Goal: Task Accomplishment & Management: Use online tool/utility

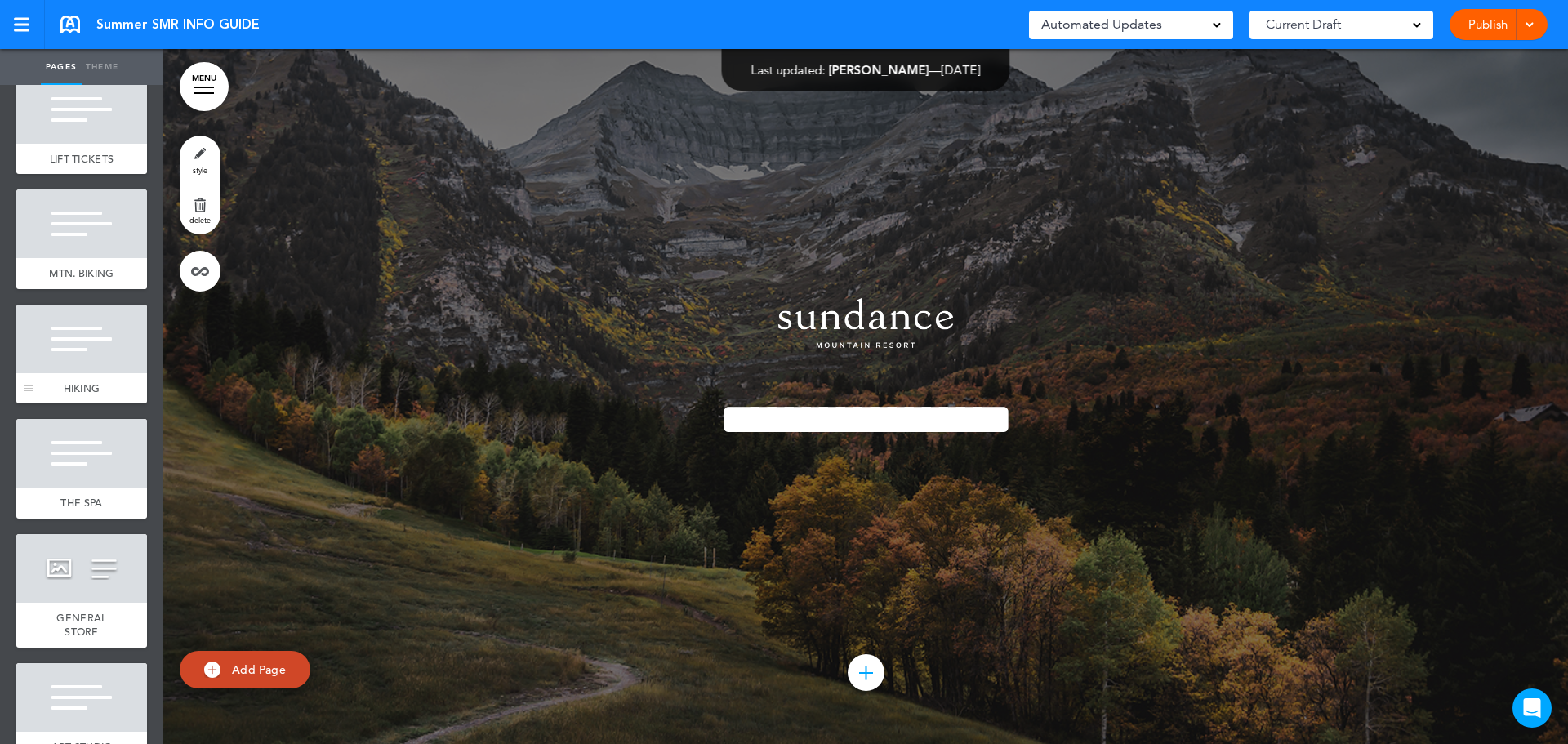
scroll to position [1061, 0]
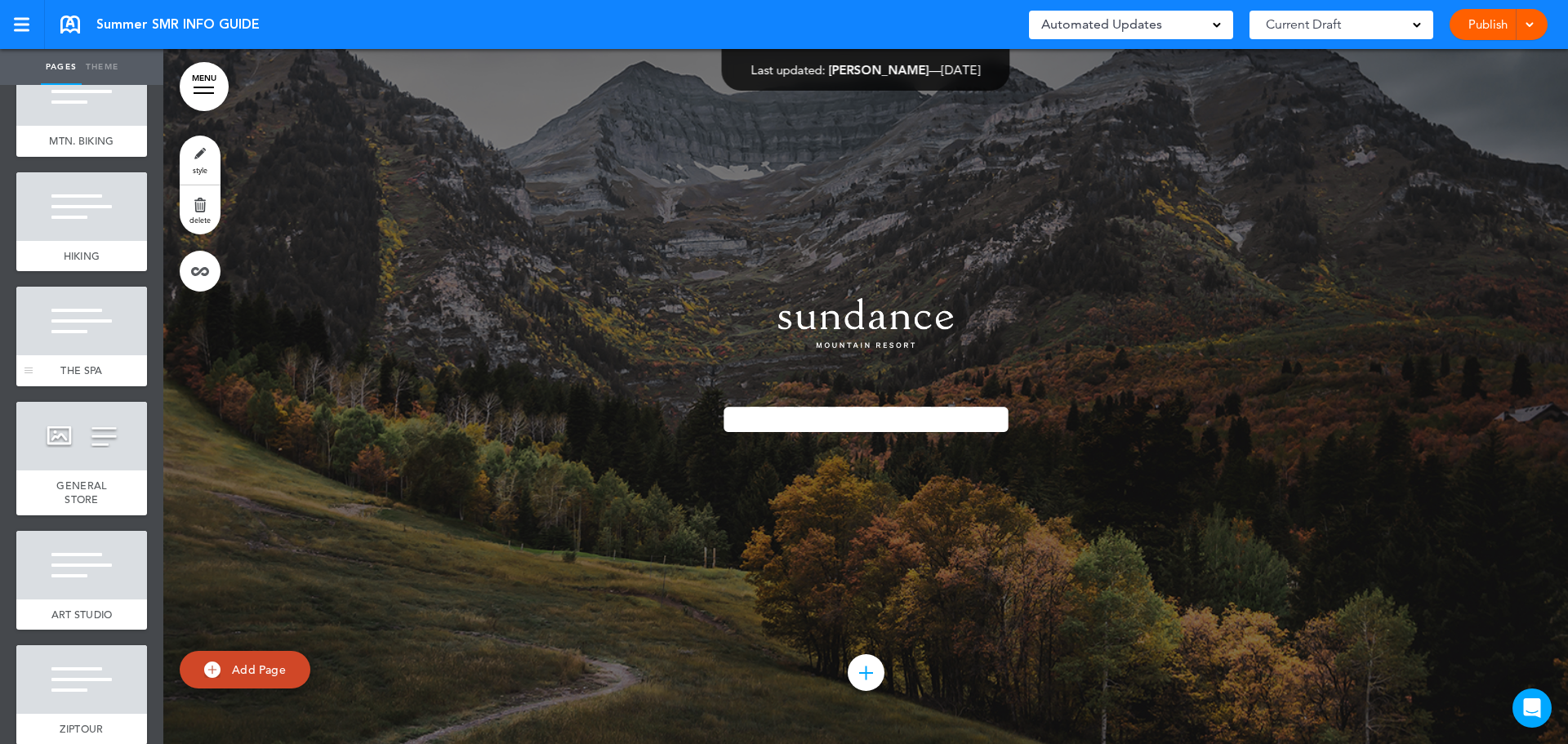
click at [92, 354] on div at bounding box center [82, 321] width 131 height 69
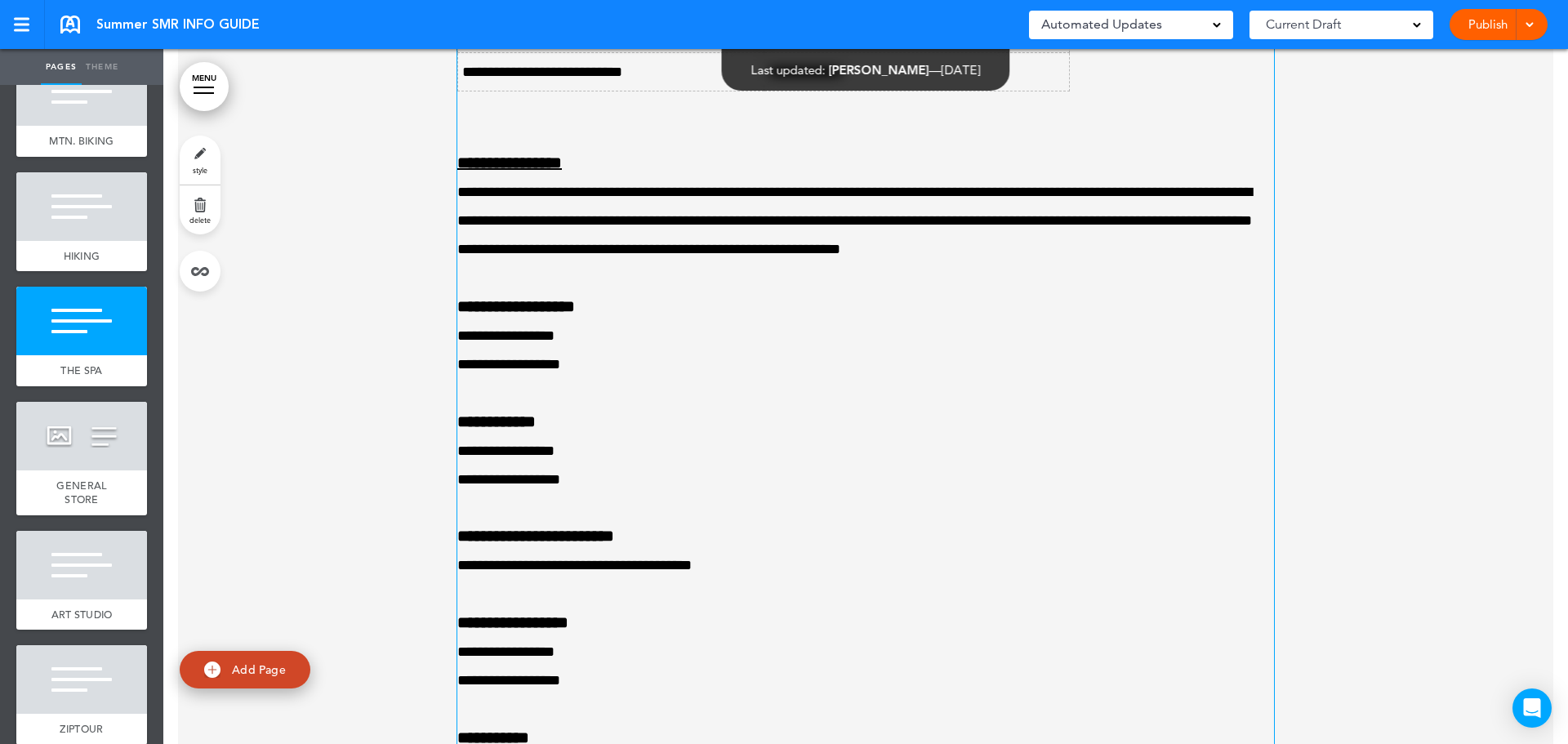
scroll to position [12826, 0]
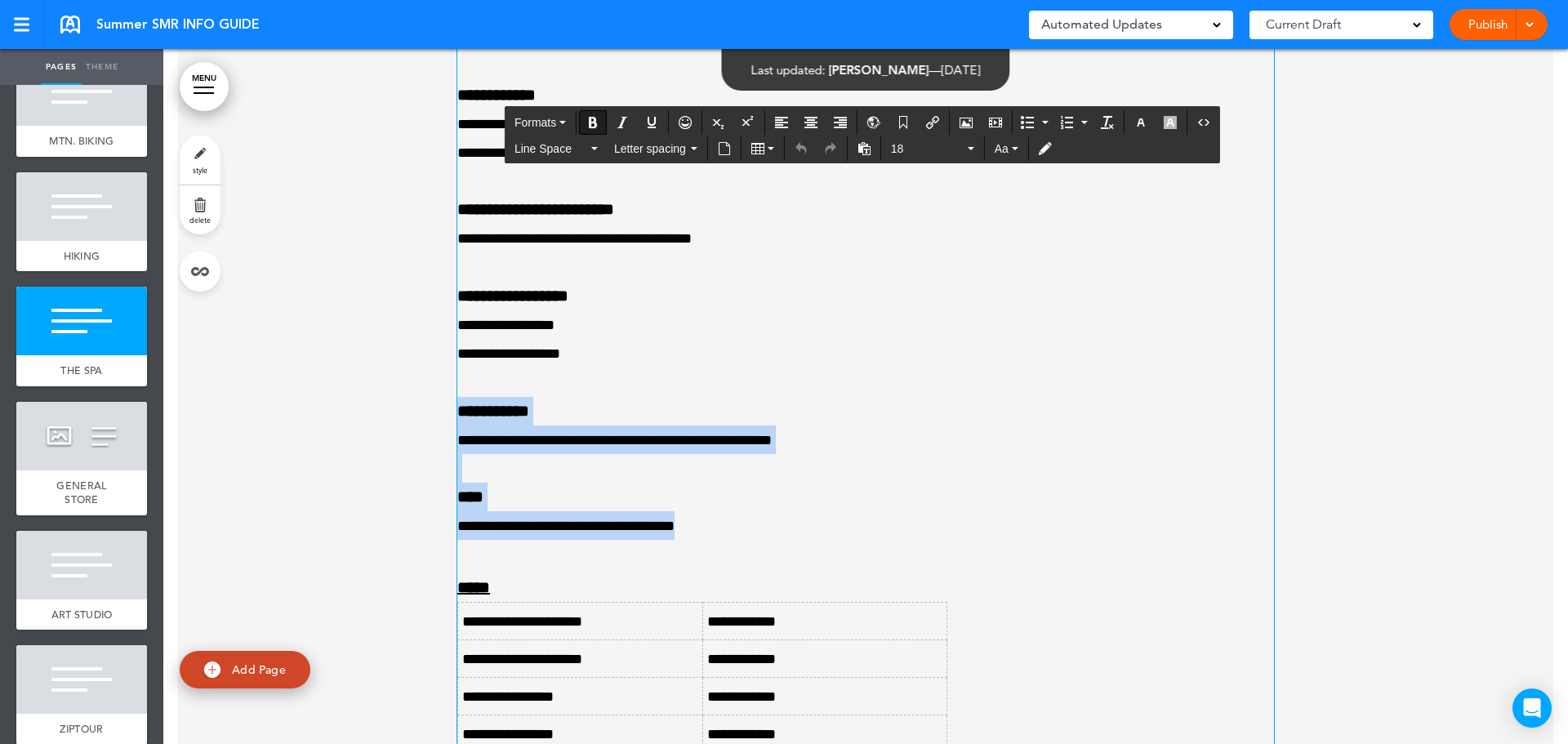
drag, startPoint x: 453, startPoint y: 446, endPoint x: 692, endPoint y: 555, distance: 262.7
copy div "**********"
click at [692, 540] on p "**********" at bounding box center [865, 525] width 816 height 29
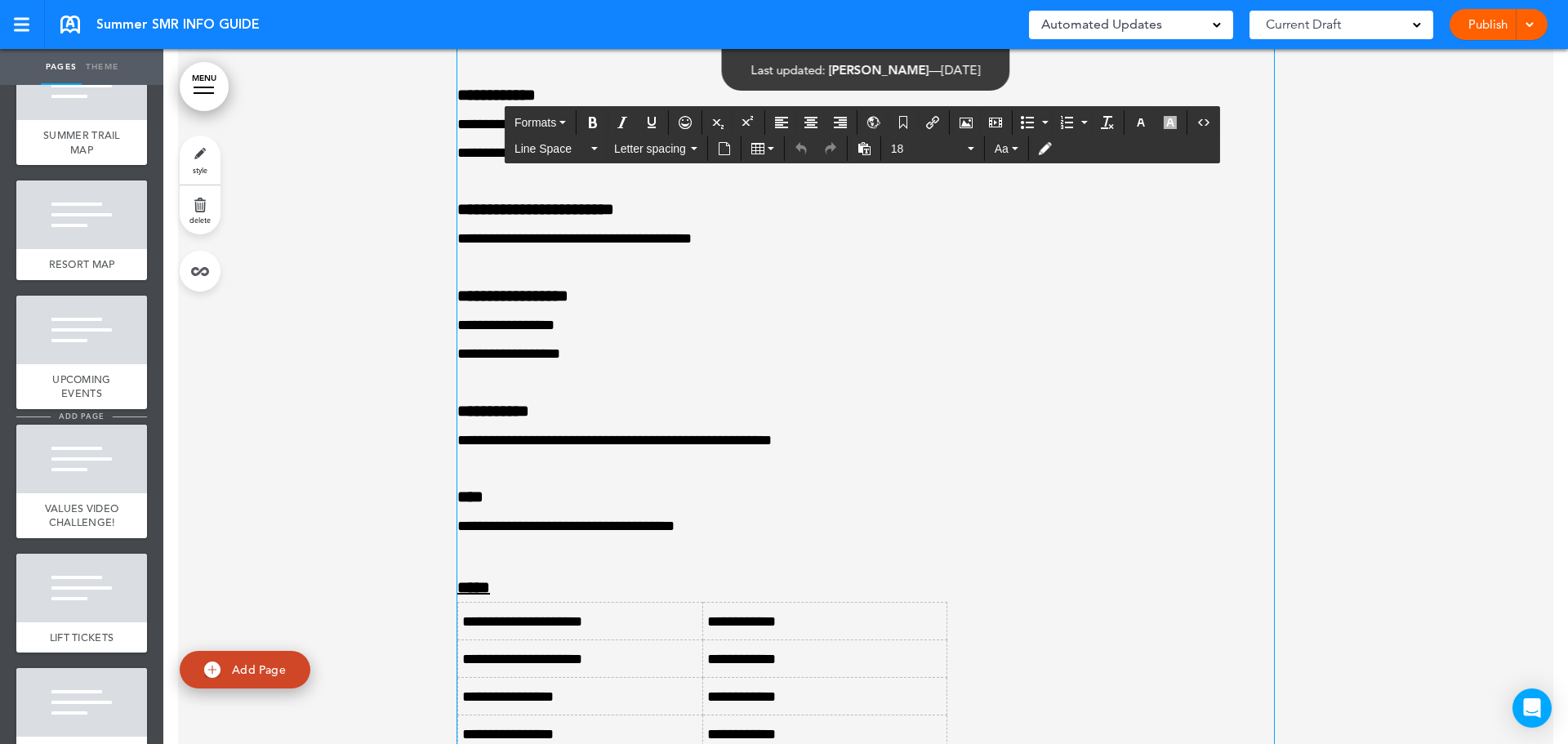
scroll to position [490, 0]
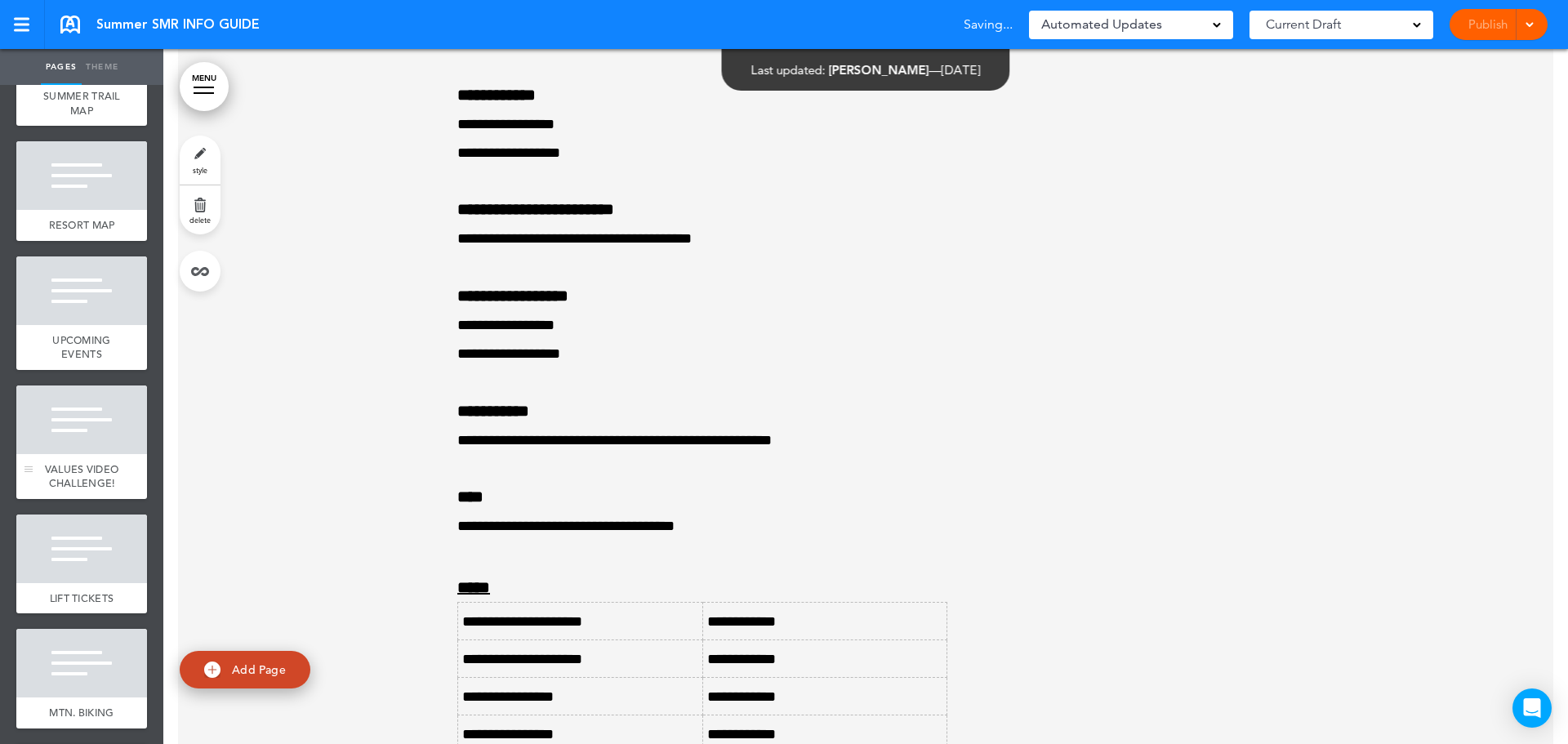
click at [96, 439] on div at bounding box center [82, 420] width 131 height 69
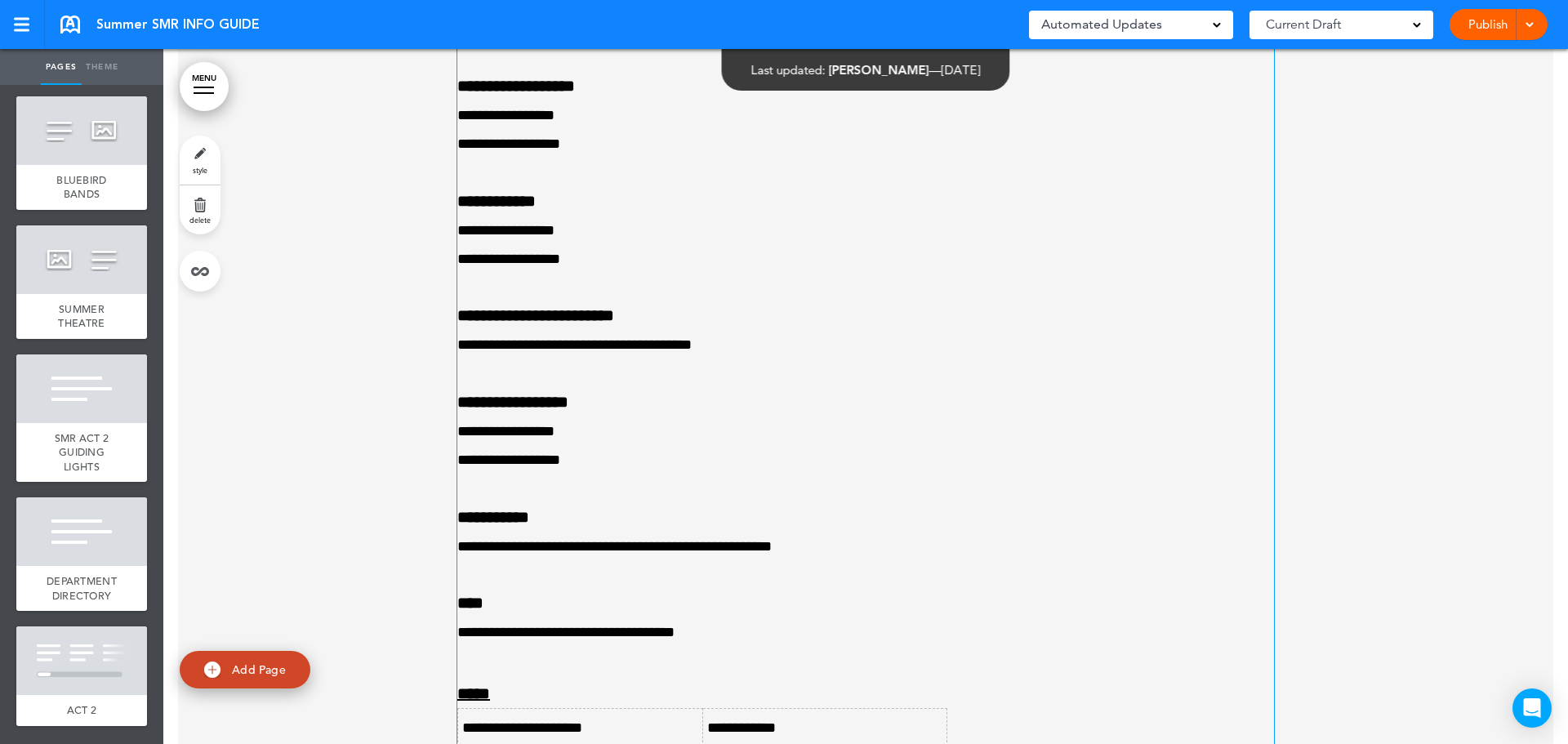
scroll to position [13075, 0]
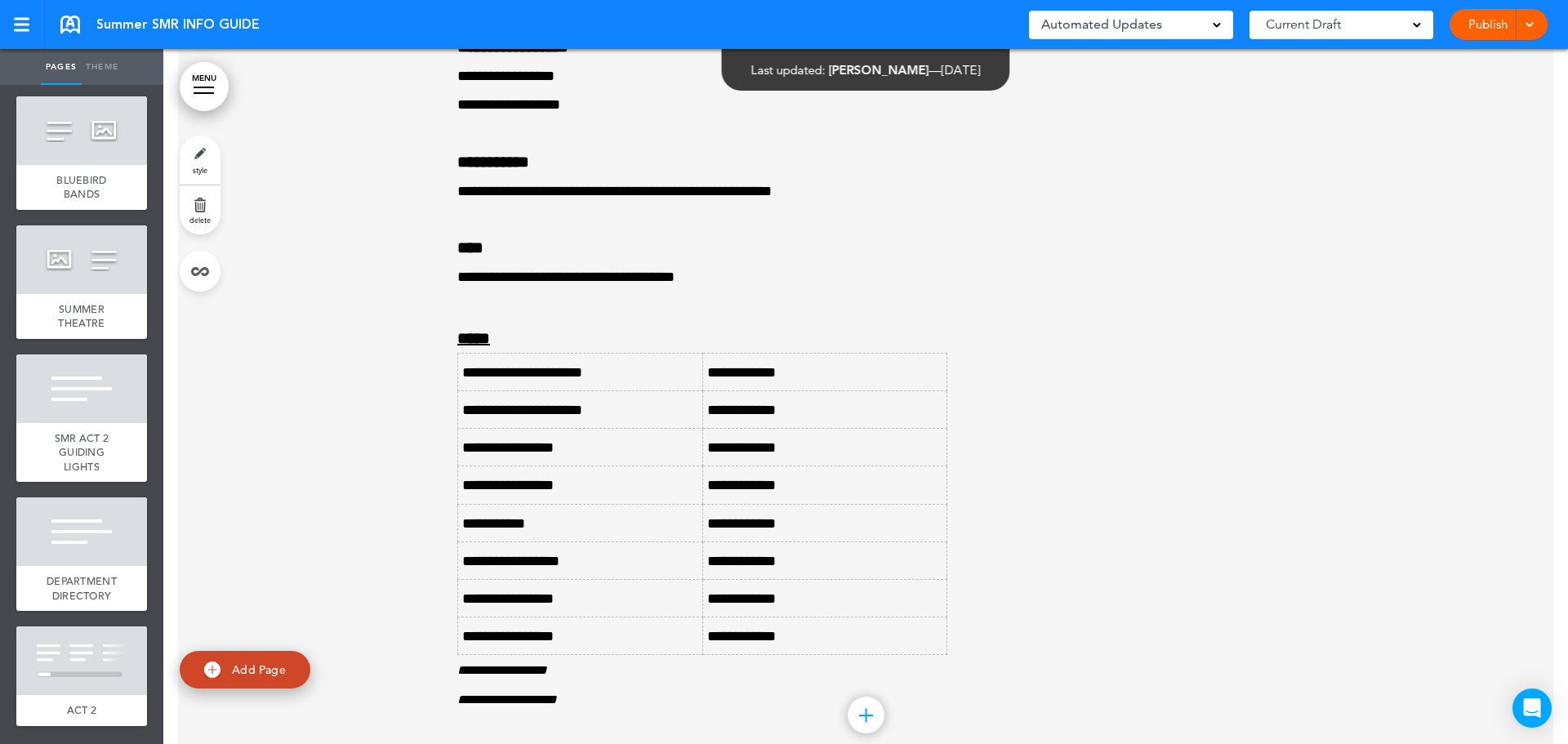
click at [1465, 25] on link "Publish" at bounding box center [1487, 25] width 51 height 31
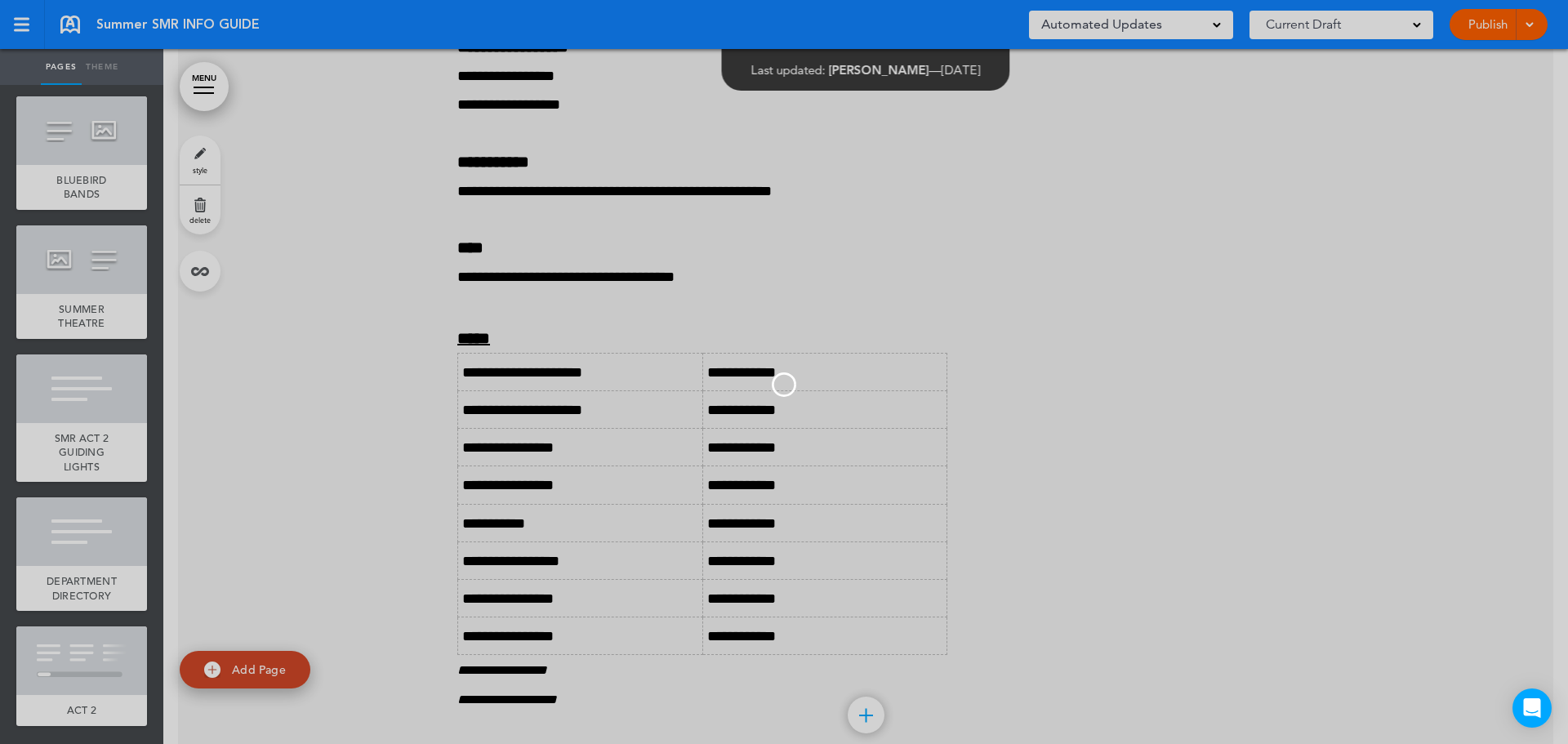
scroll to position [0, 0]
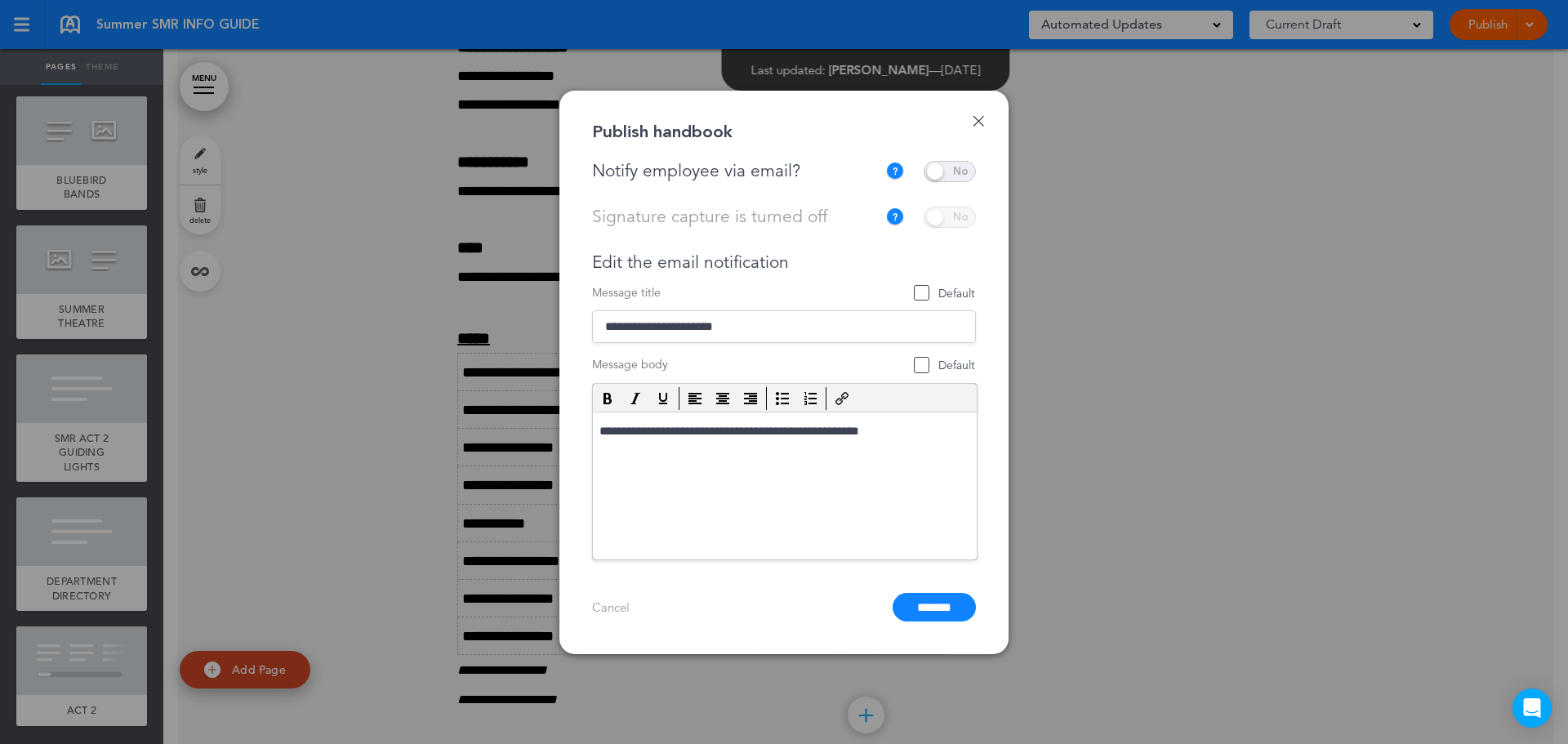
click at [955, 172] on span at bounding box center [949, 172] width 52 height 21
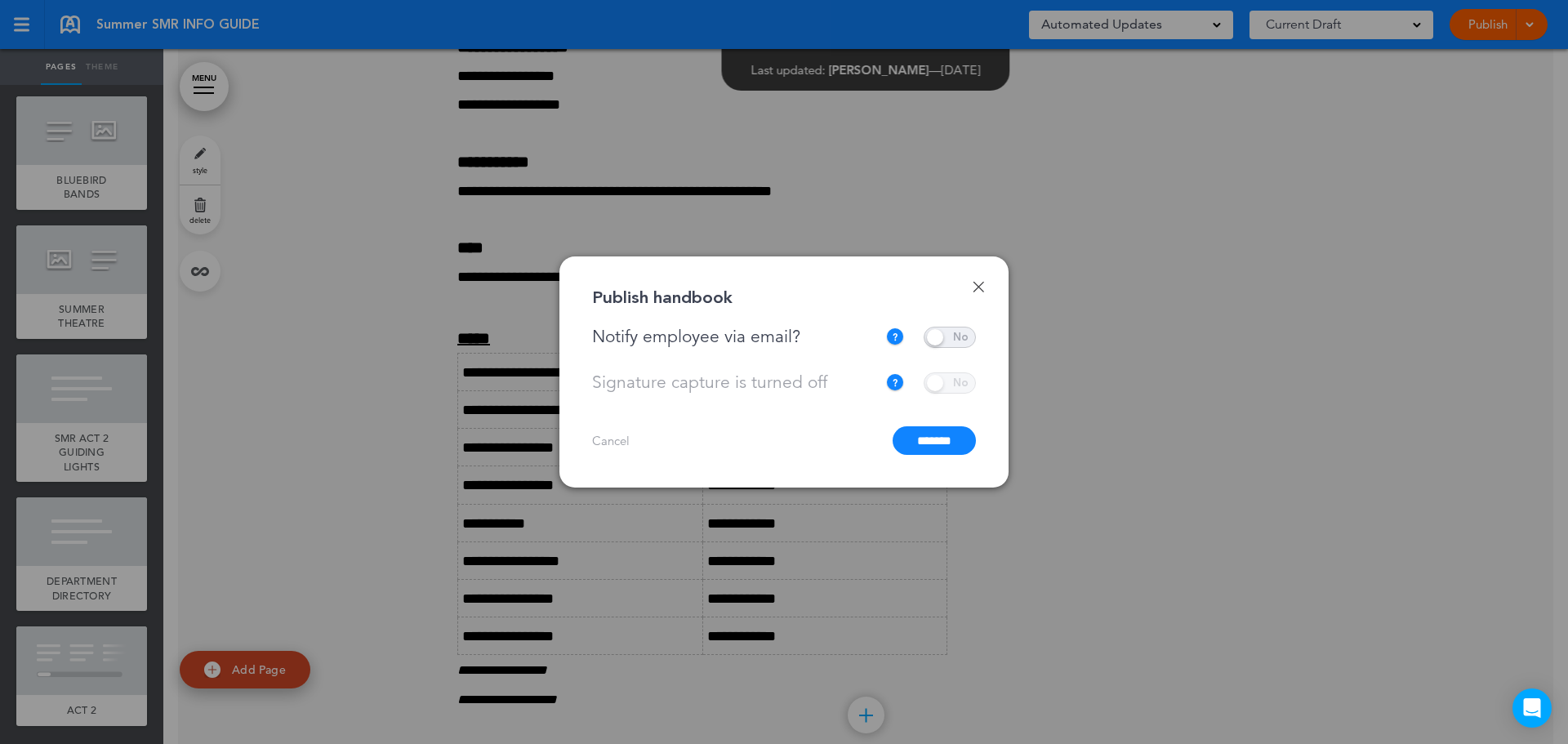
click at [945, 440] on input "*******" at bounding box center [934, 440] width 83 height 29
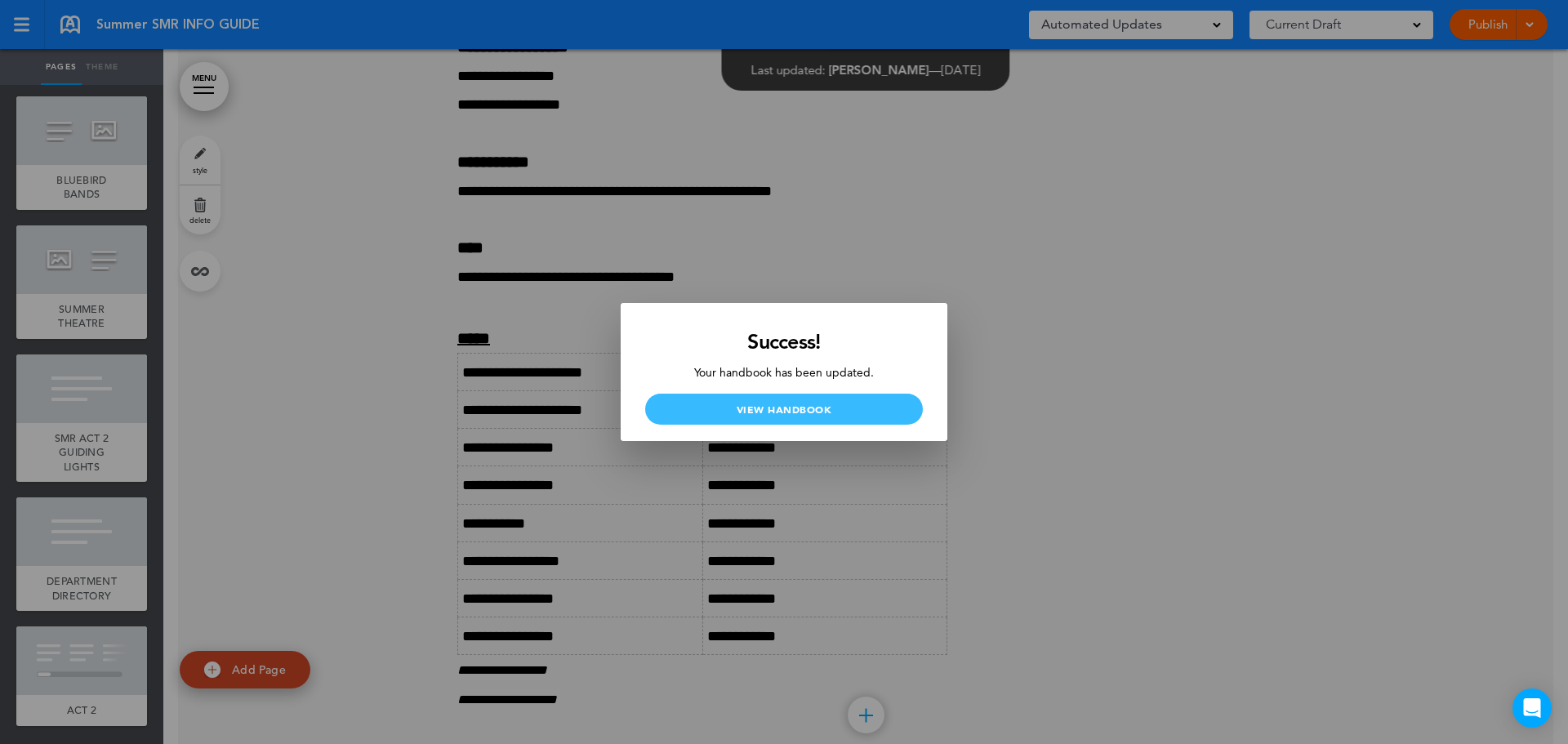
click at [850, 411] on link "View Handbook" at bounding box center [784, 409] width 278 height 31
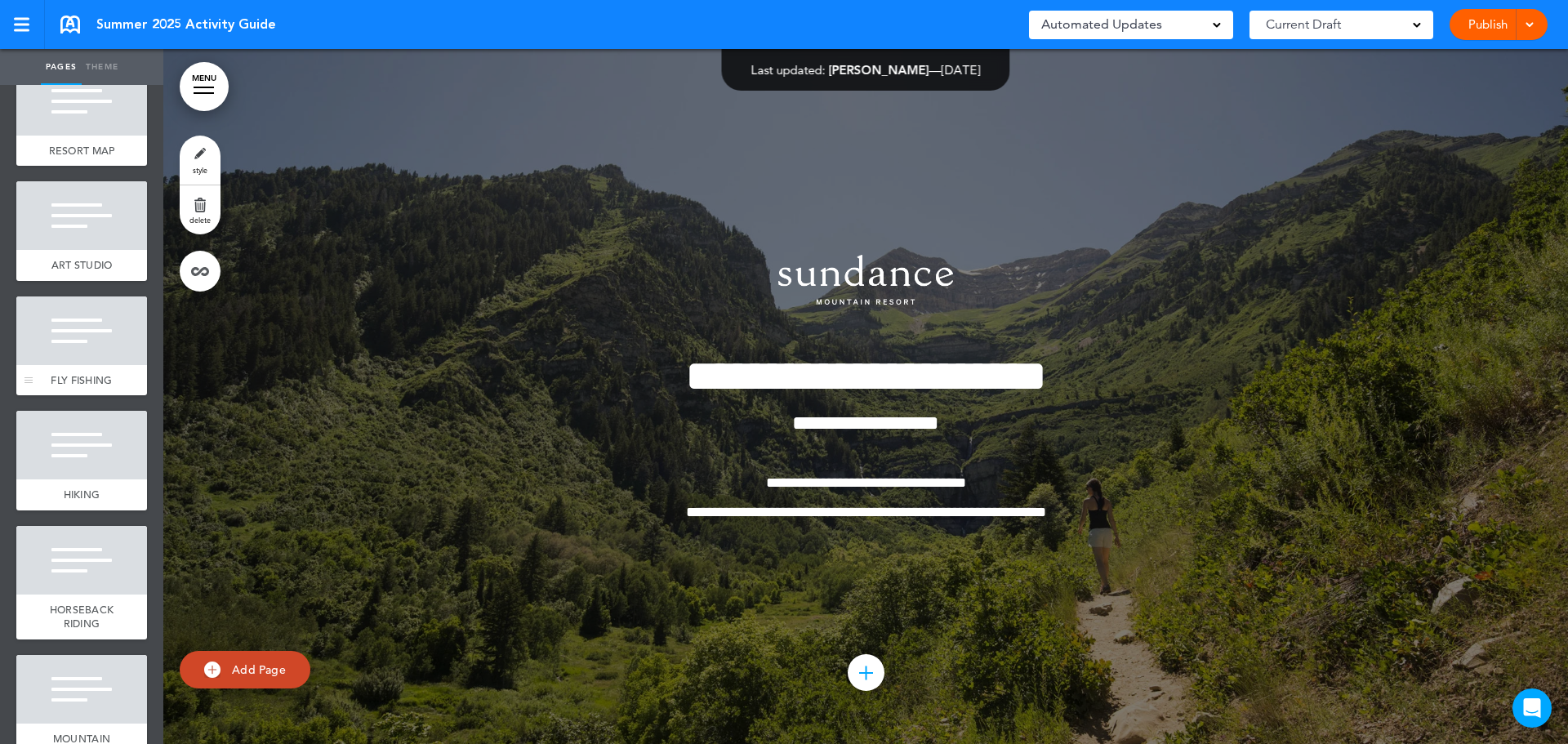
scroll to position [572, 0]
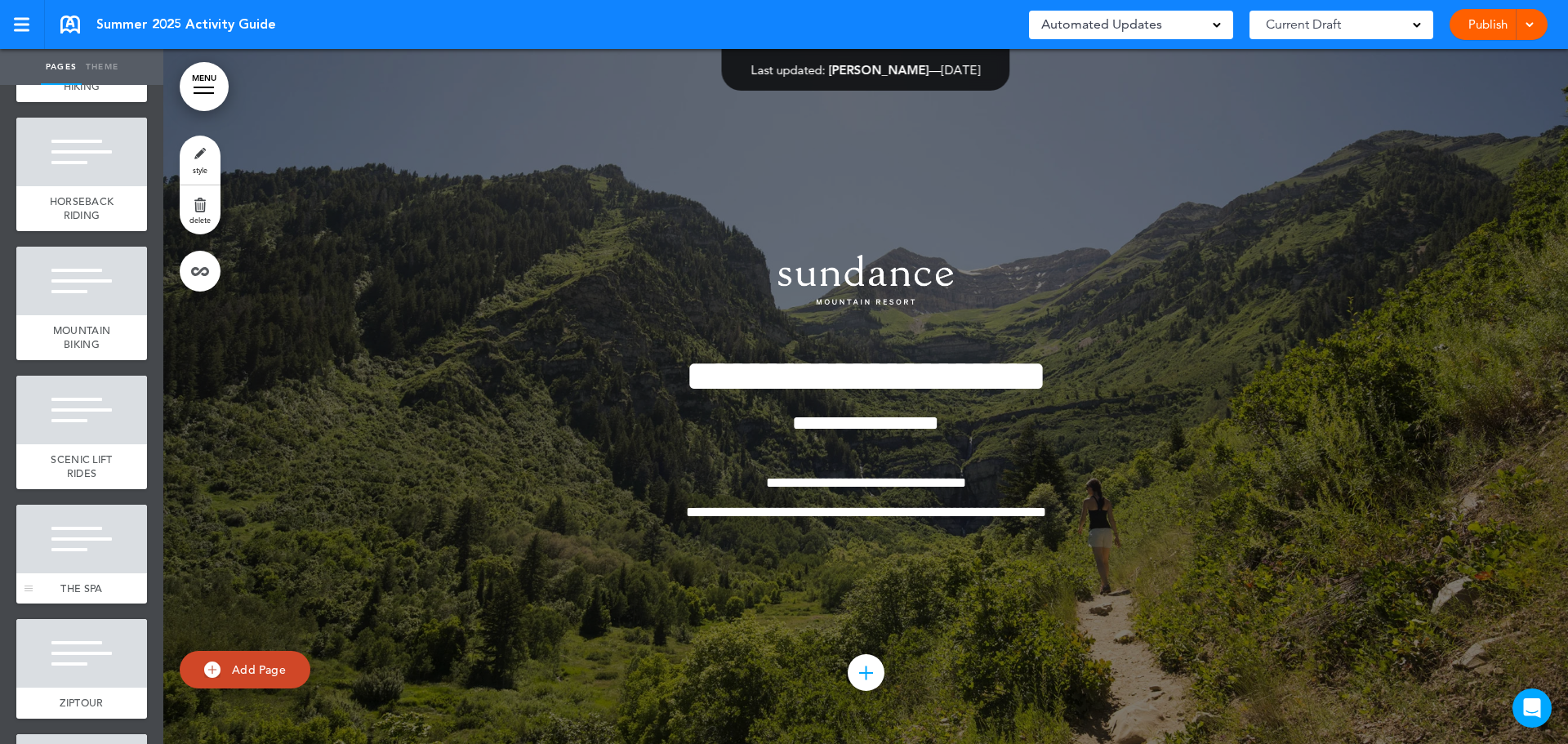
click at [91, 565] on div at bounding box center [82, 539] width 131 height 69
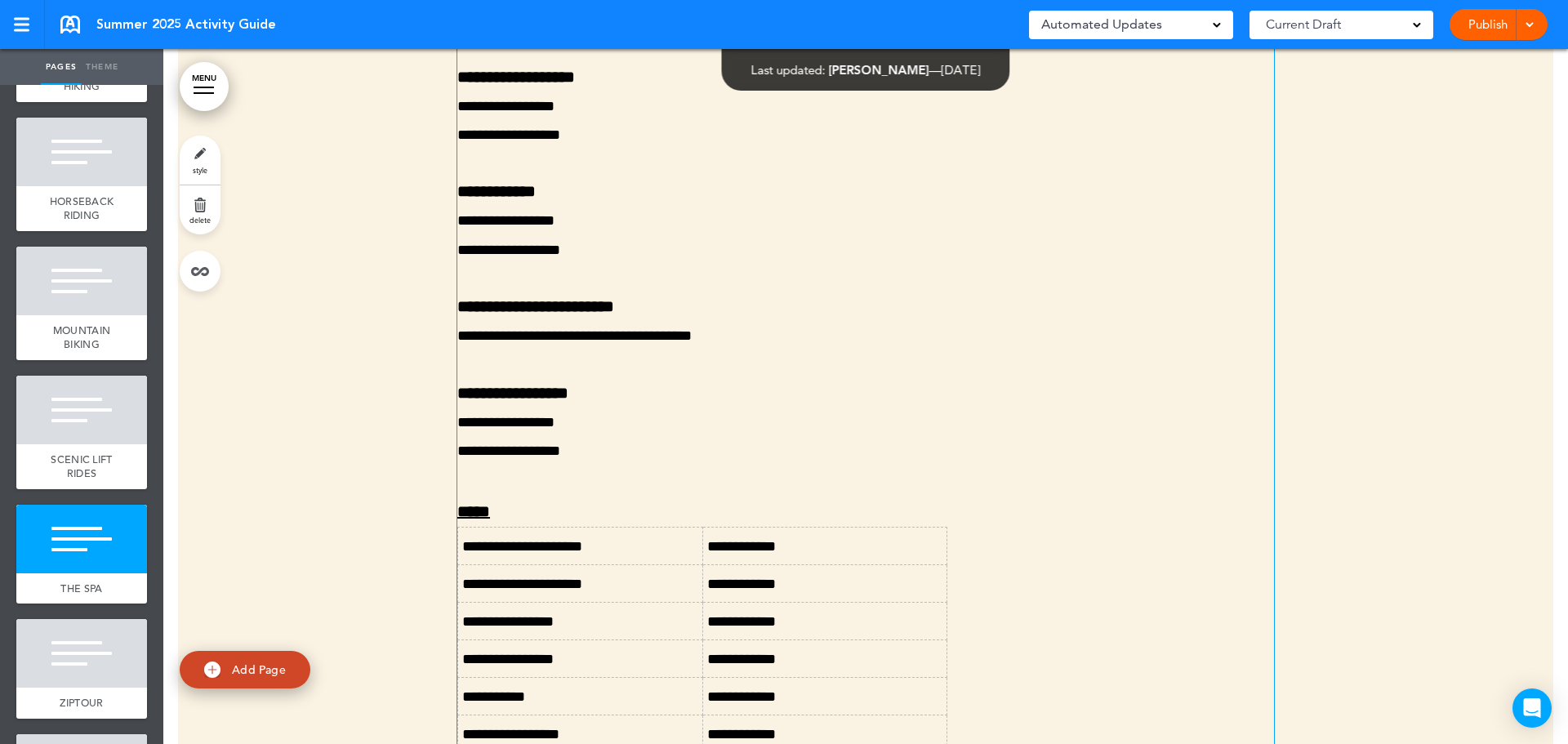
scroll to position [16434, 0]
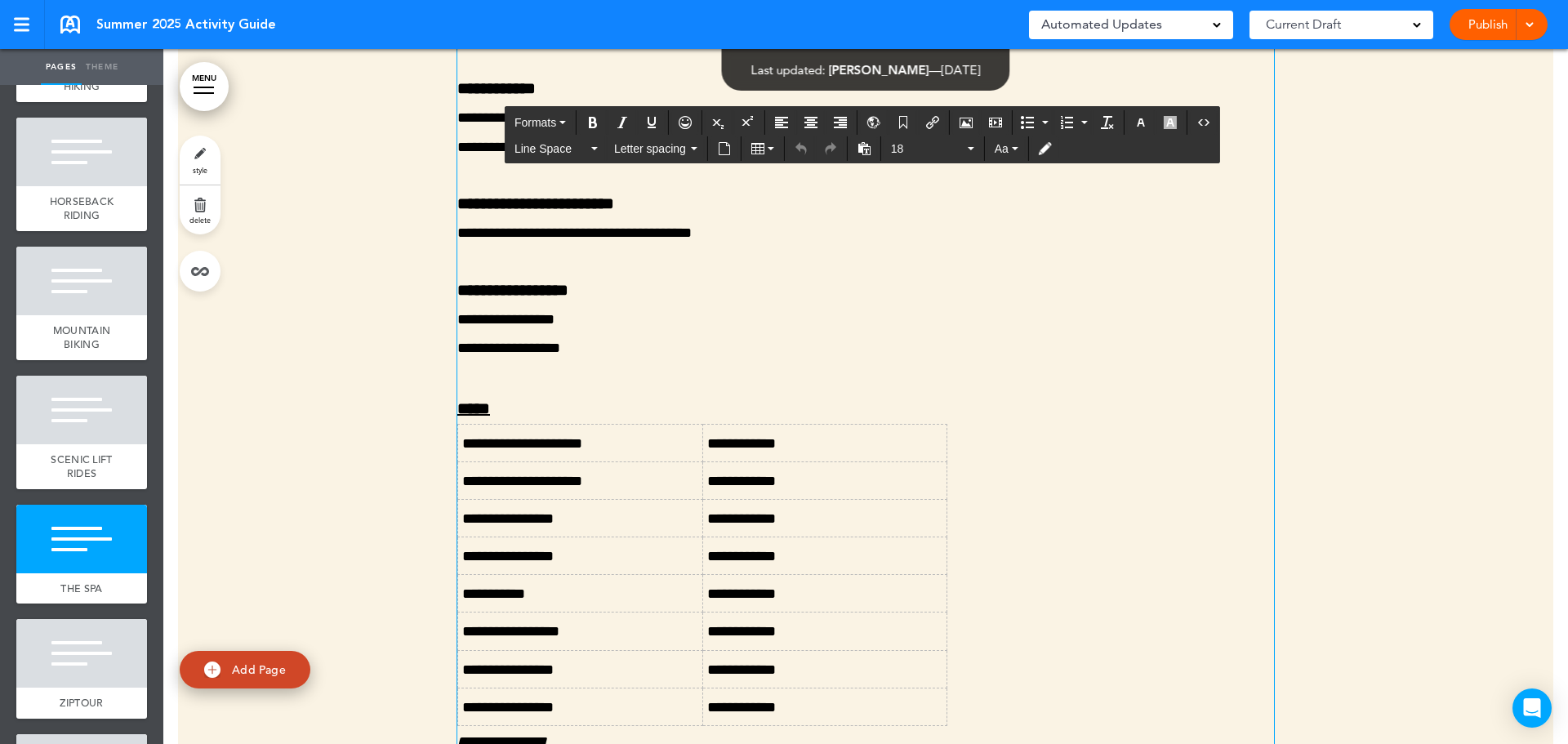
click at [592, 362] on p "**********" at bounding box center [865, 347] width 816 height 29
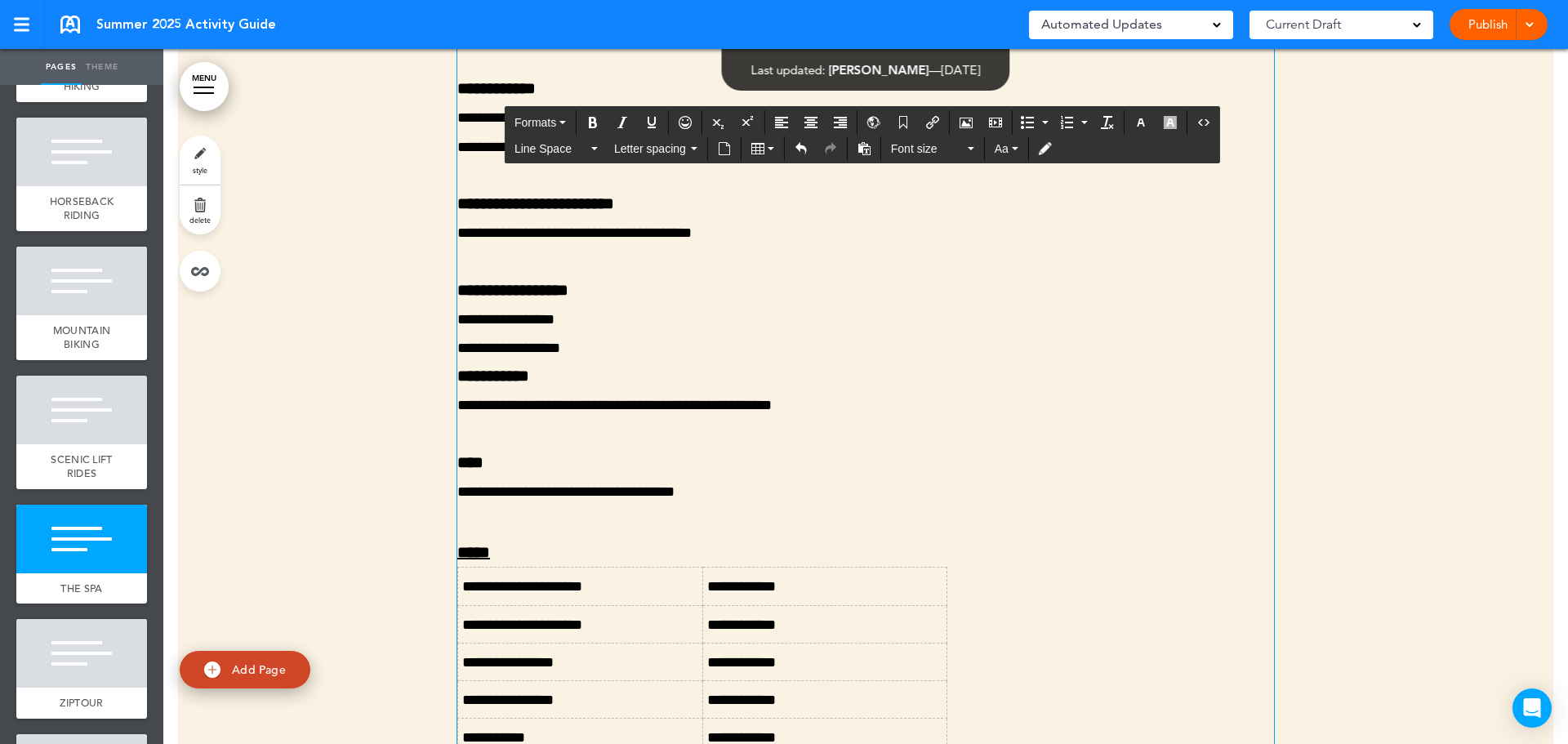
click at [458, 384] on span "**********" at bounding box center [494, 376] width 72 height 16
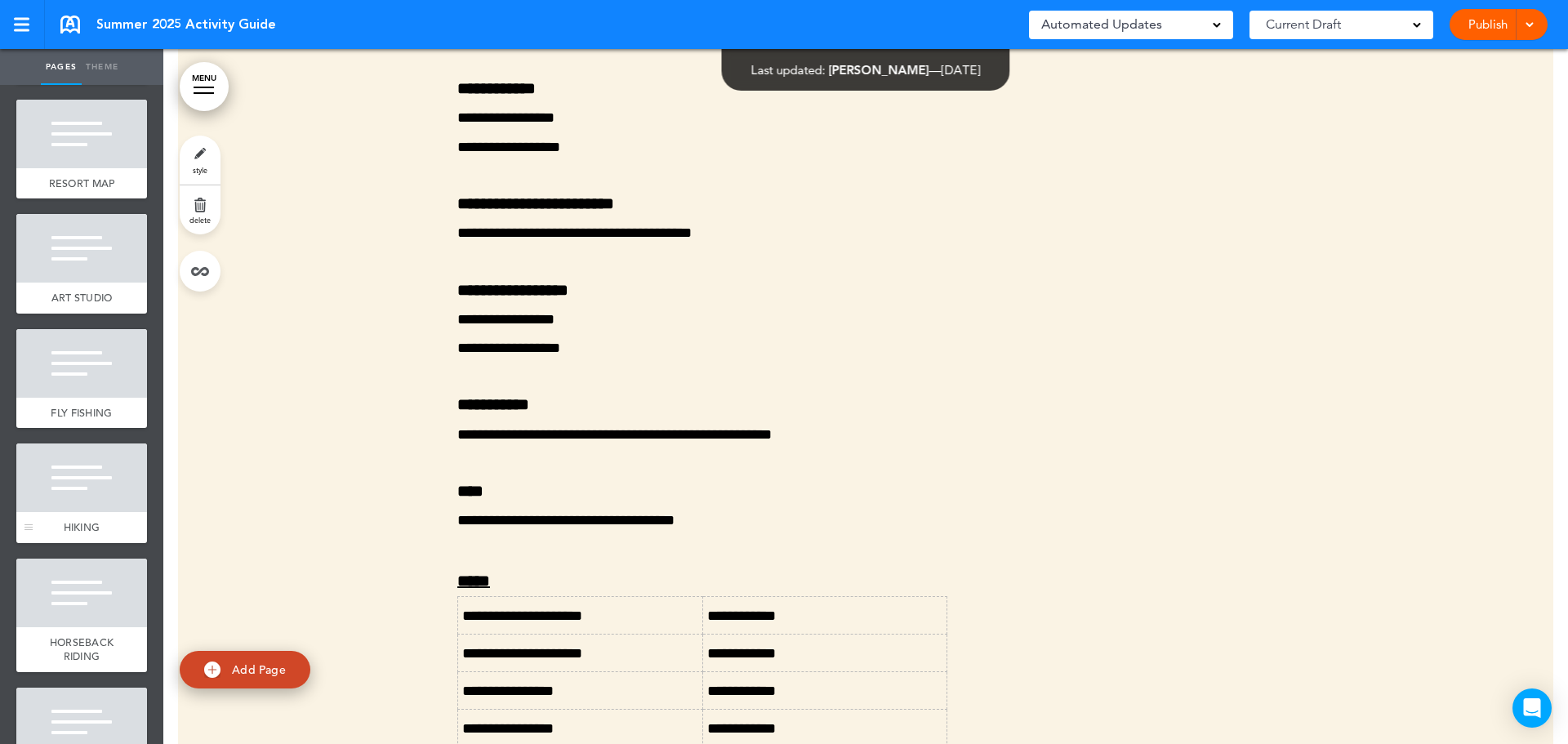
scroll to position [82, 0]
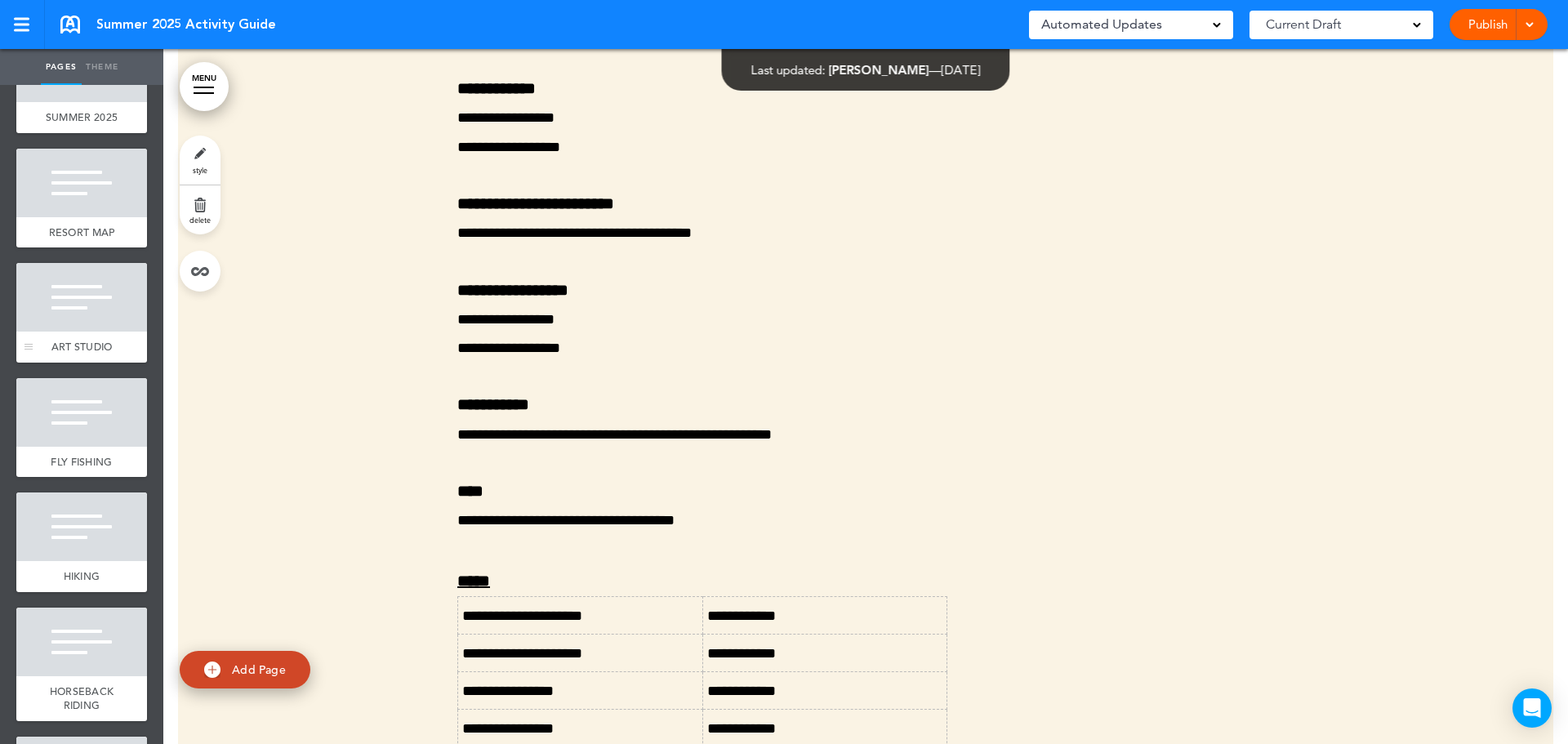
click at [69, 313] on div at bounding box center [82, 297] width 131 height 69
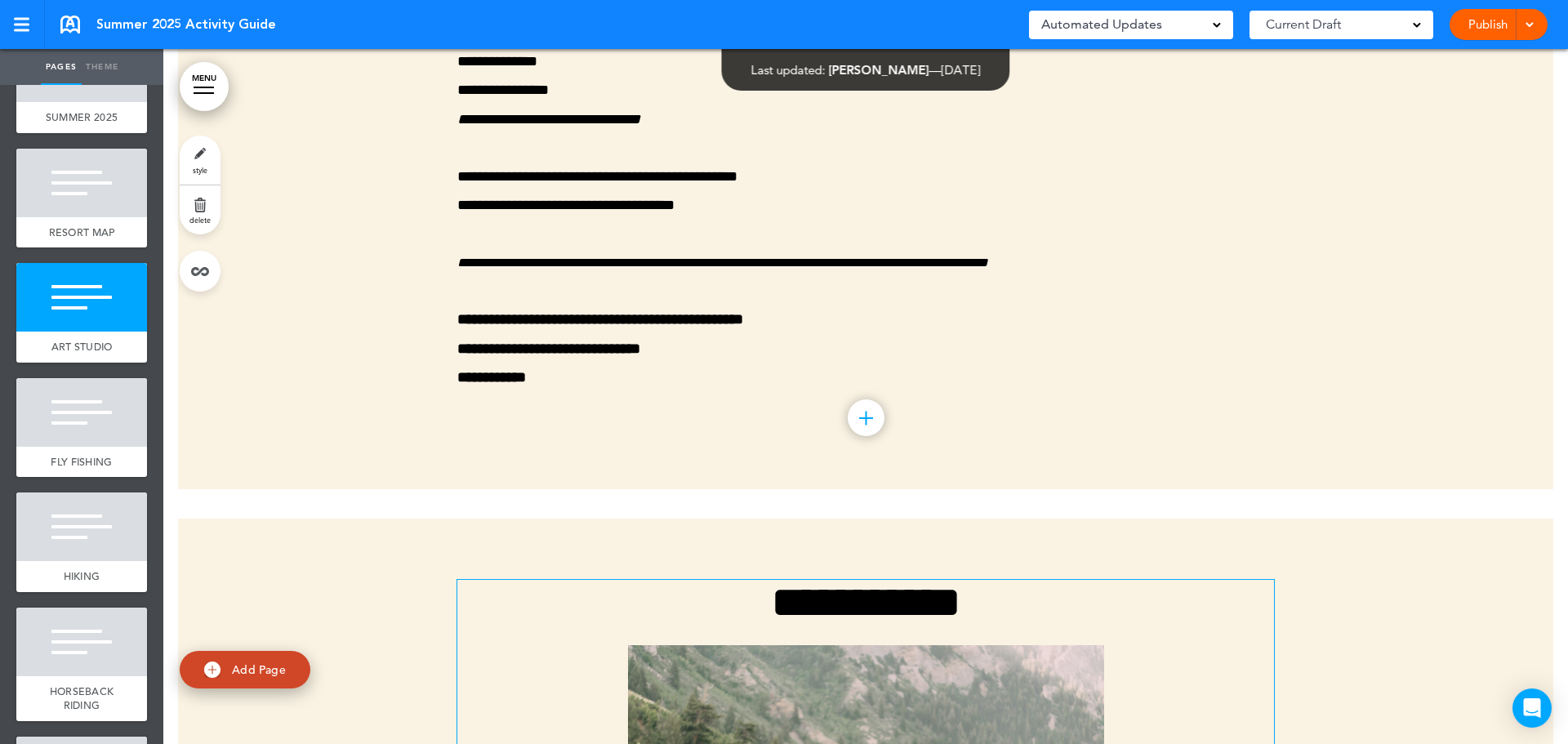
scroll to position [4520, 0]
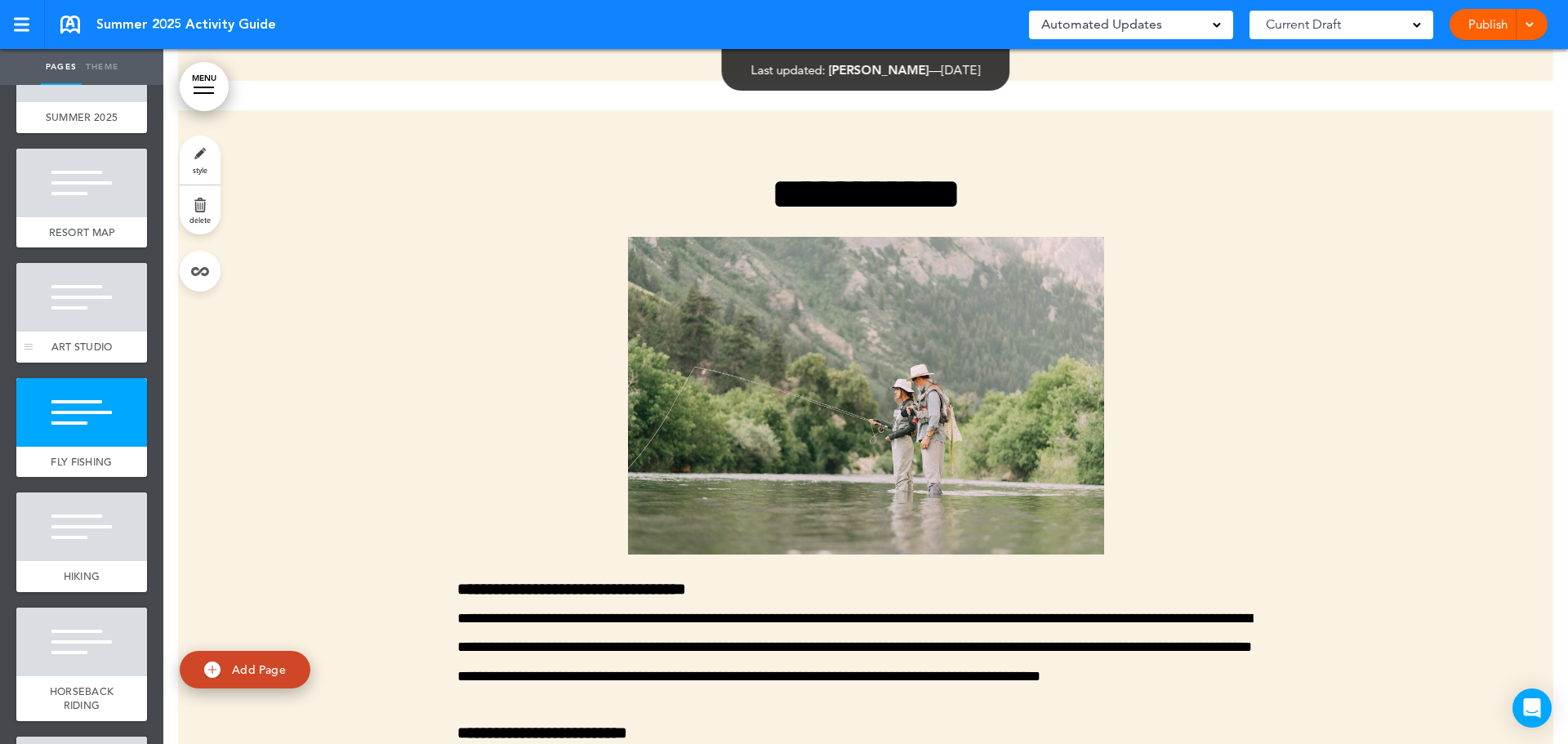
click at [56, 310] on div at bounding box center [82, 297] width 131 height 69
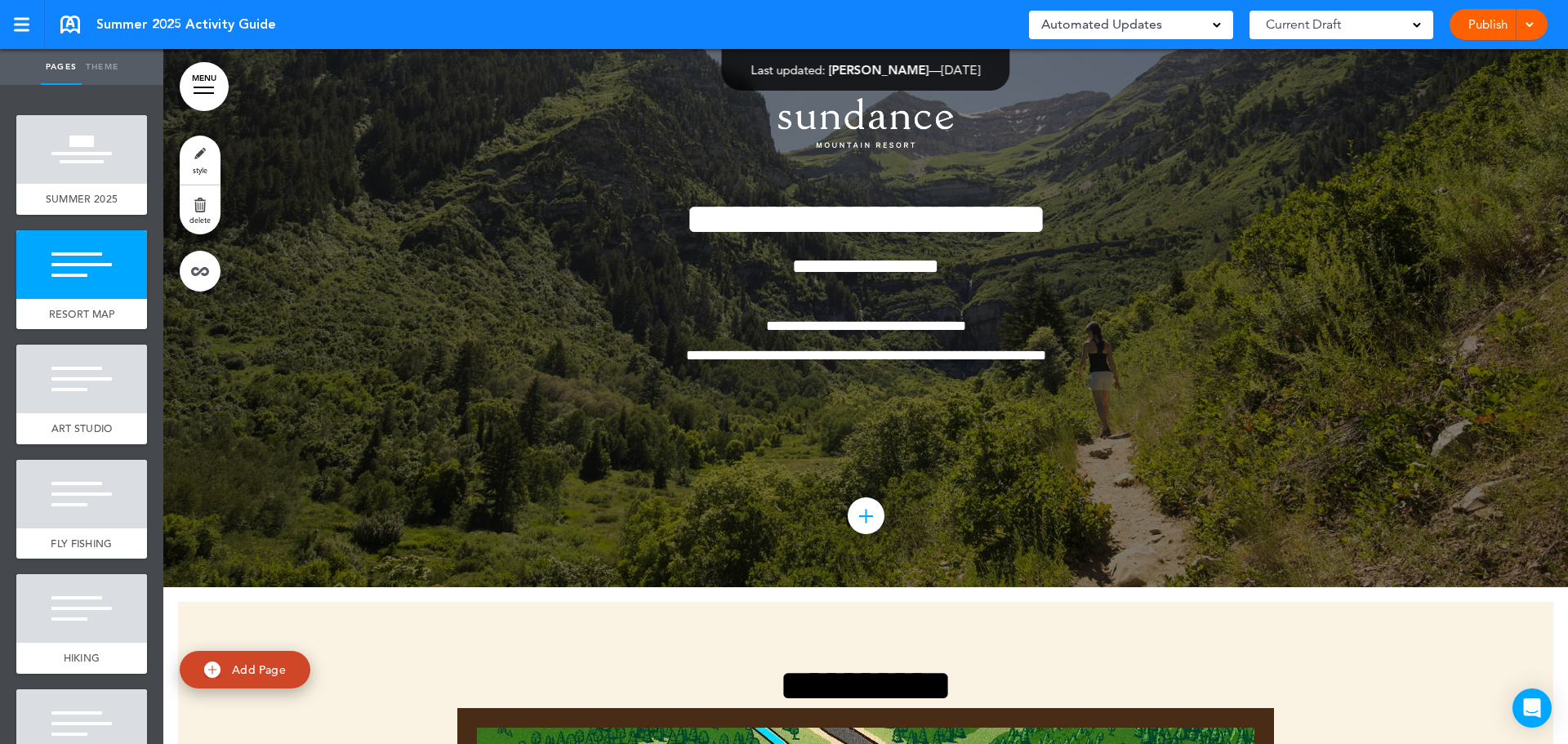
scroll to position [0, 0]
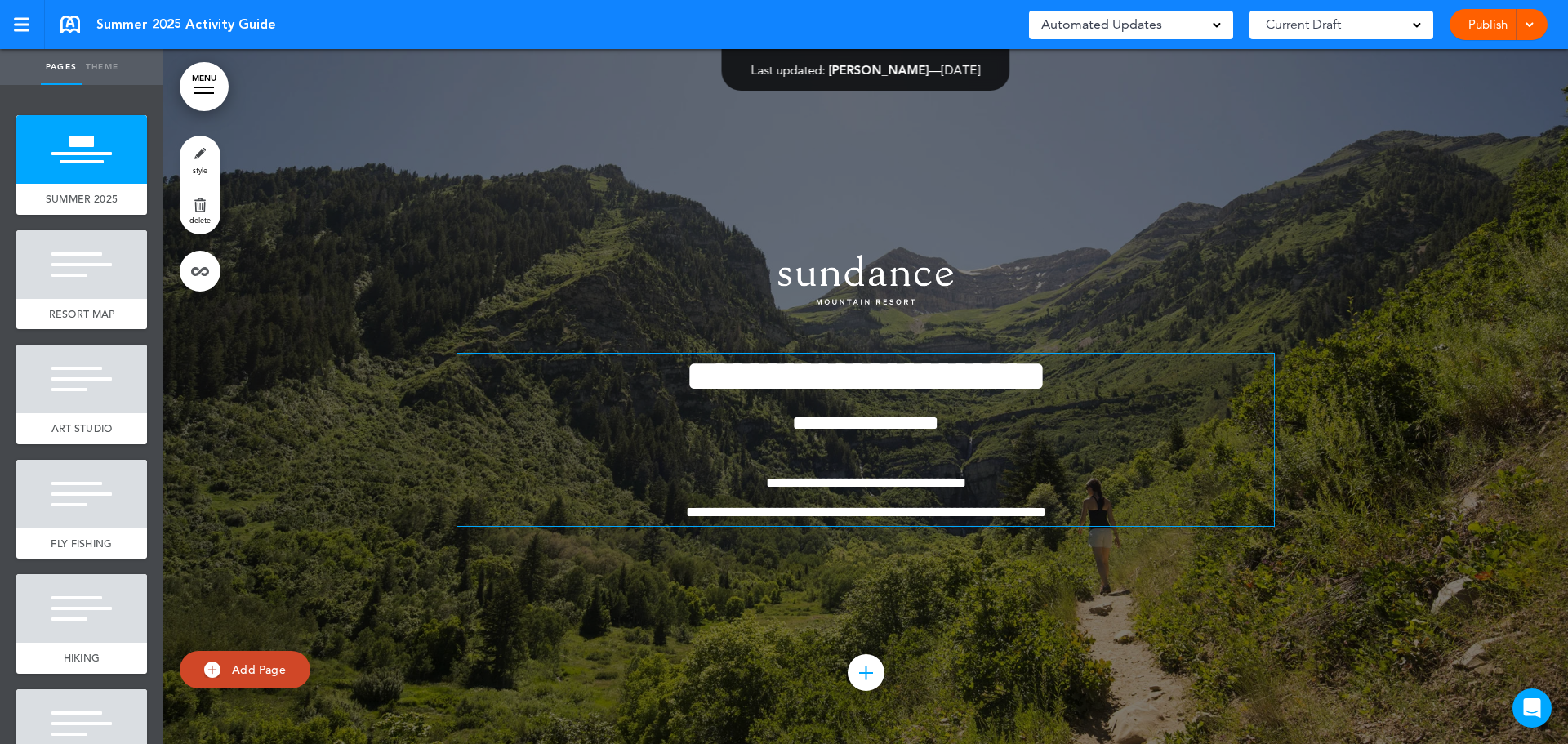
click at [686, 376] on span "**********" at bounding box center [866, 376] width 362 height 45
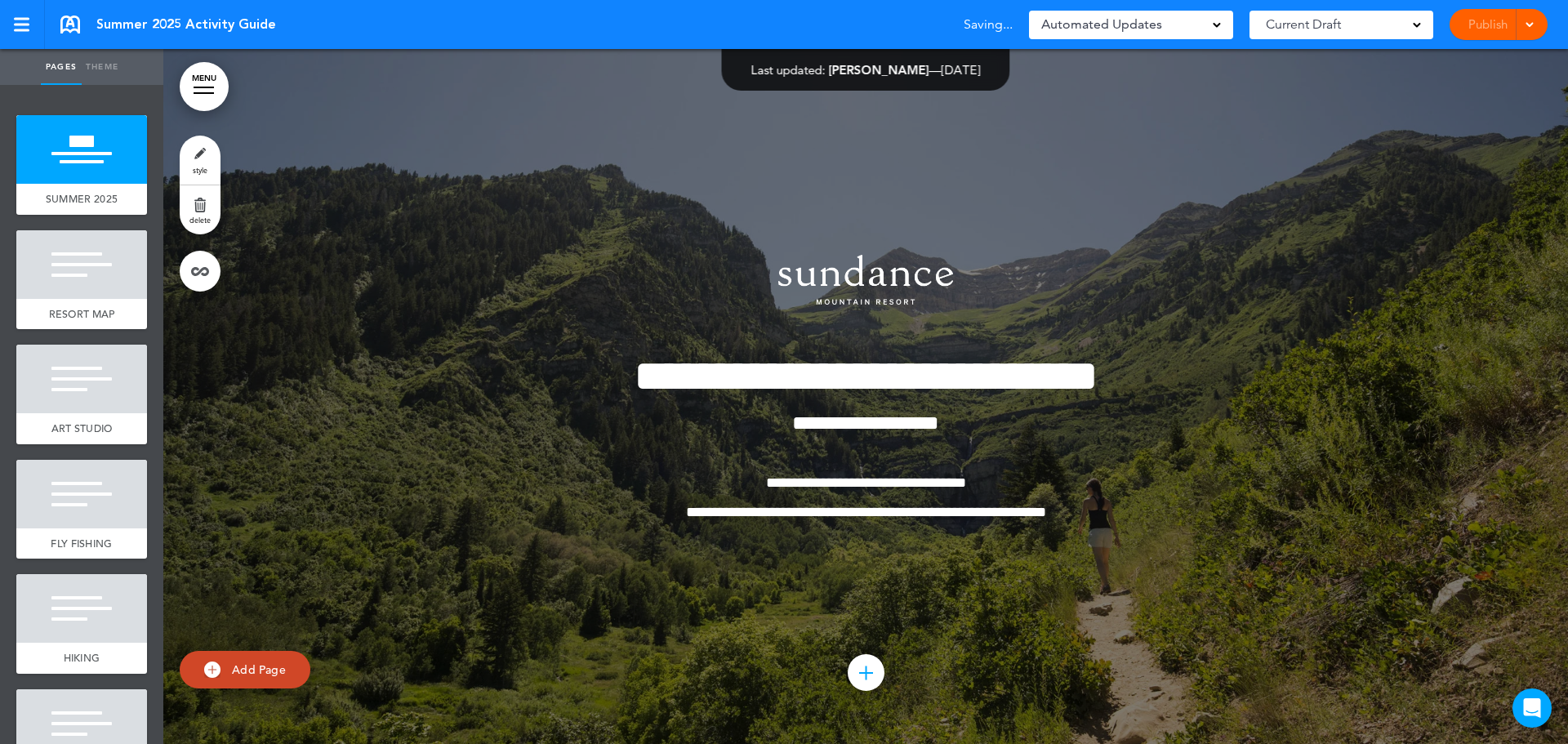
click at [1143, 254] on div "**********" at bounding box center [865, 396] width 816 height 406
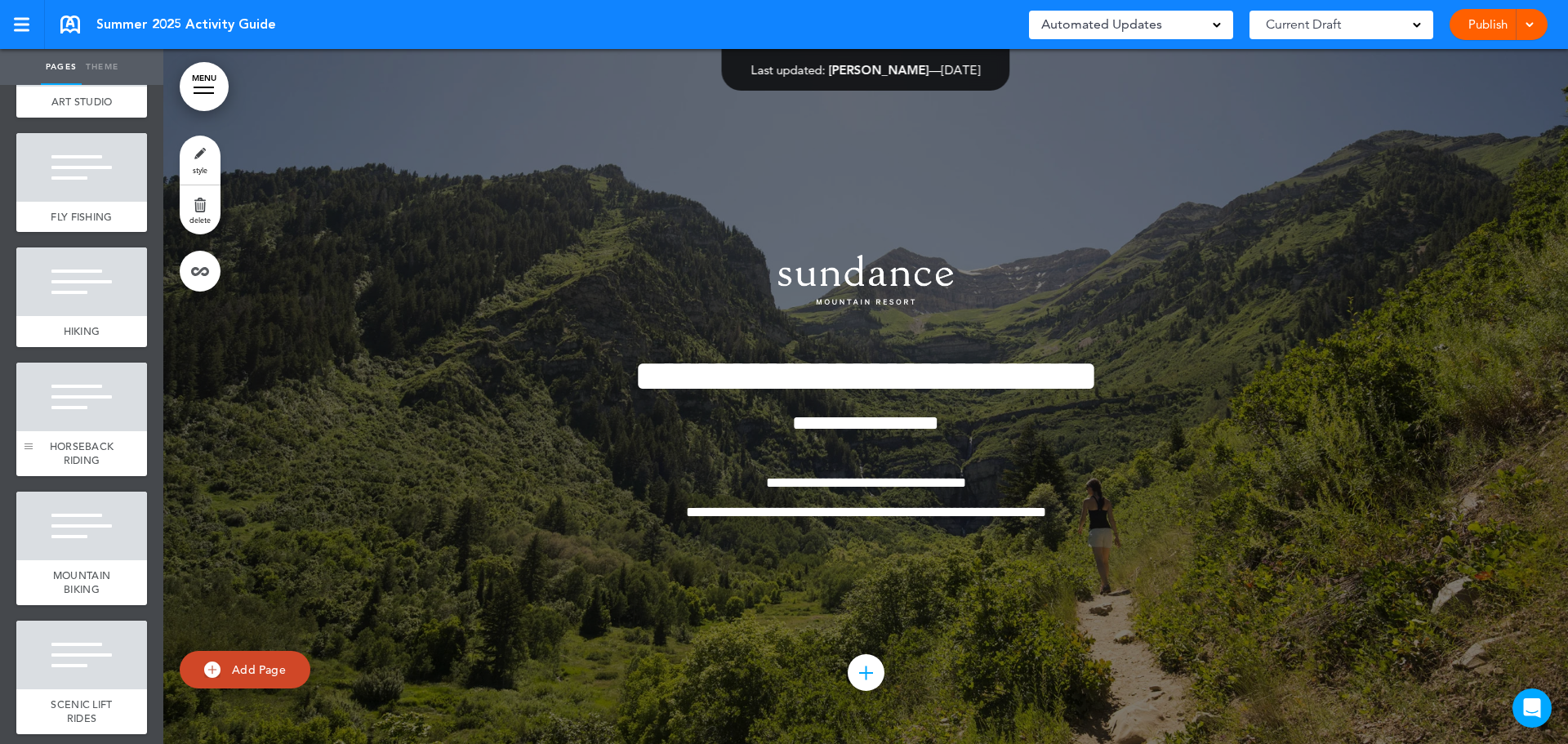
scroll to position [653, 0]
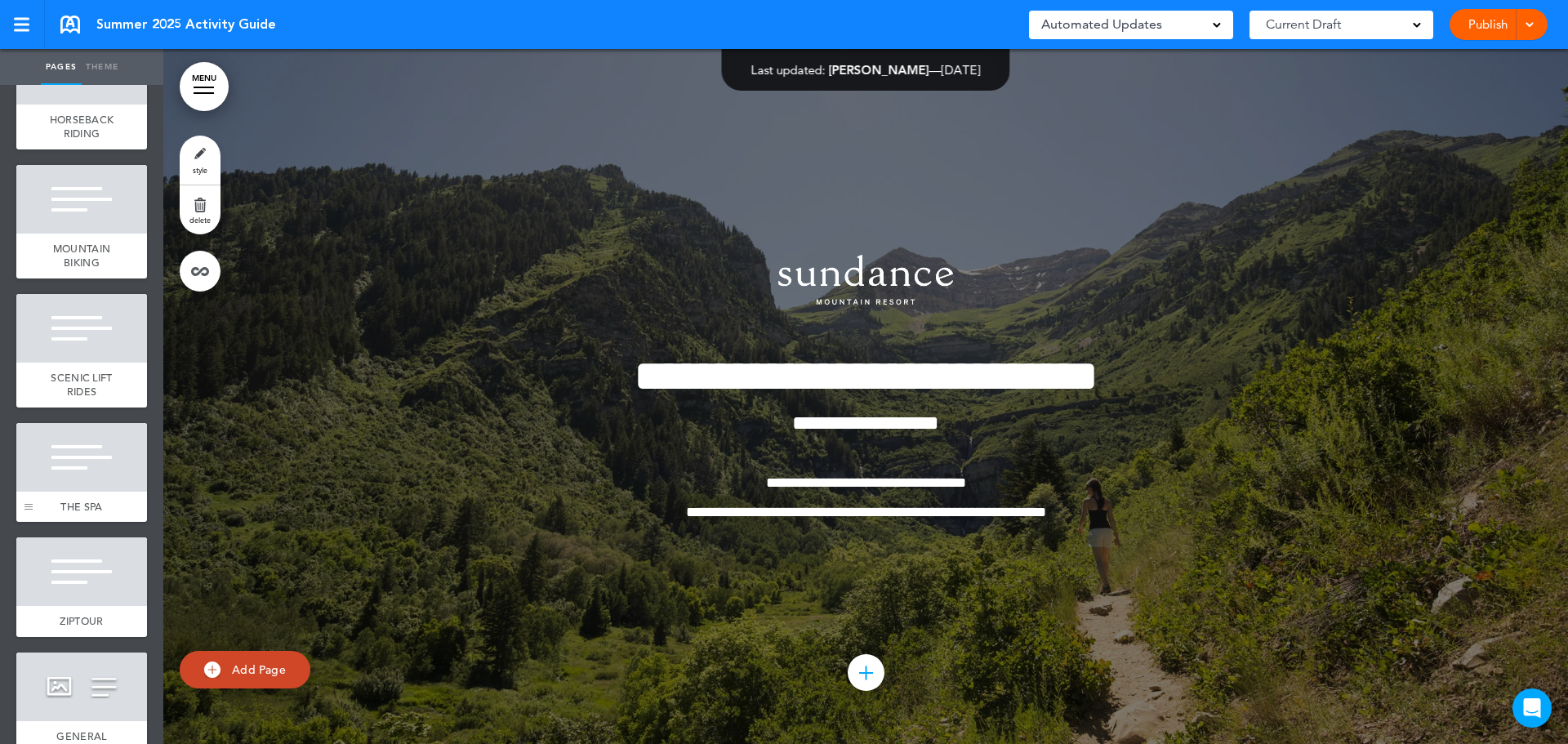
click at [38, 492] on link "THE SPA" at bounding box center [82, 507] width 131 height 31
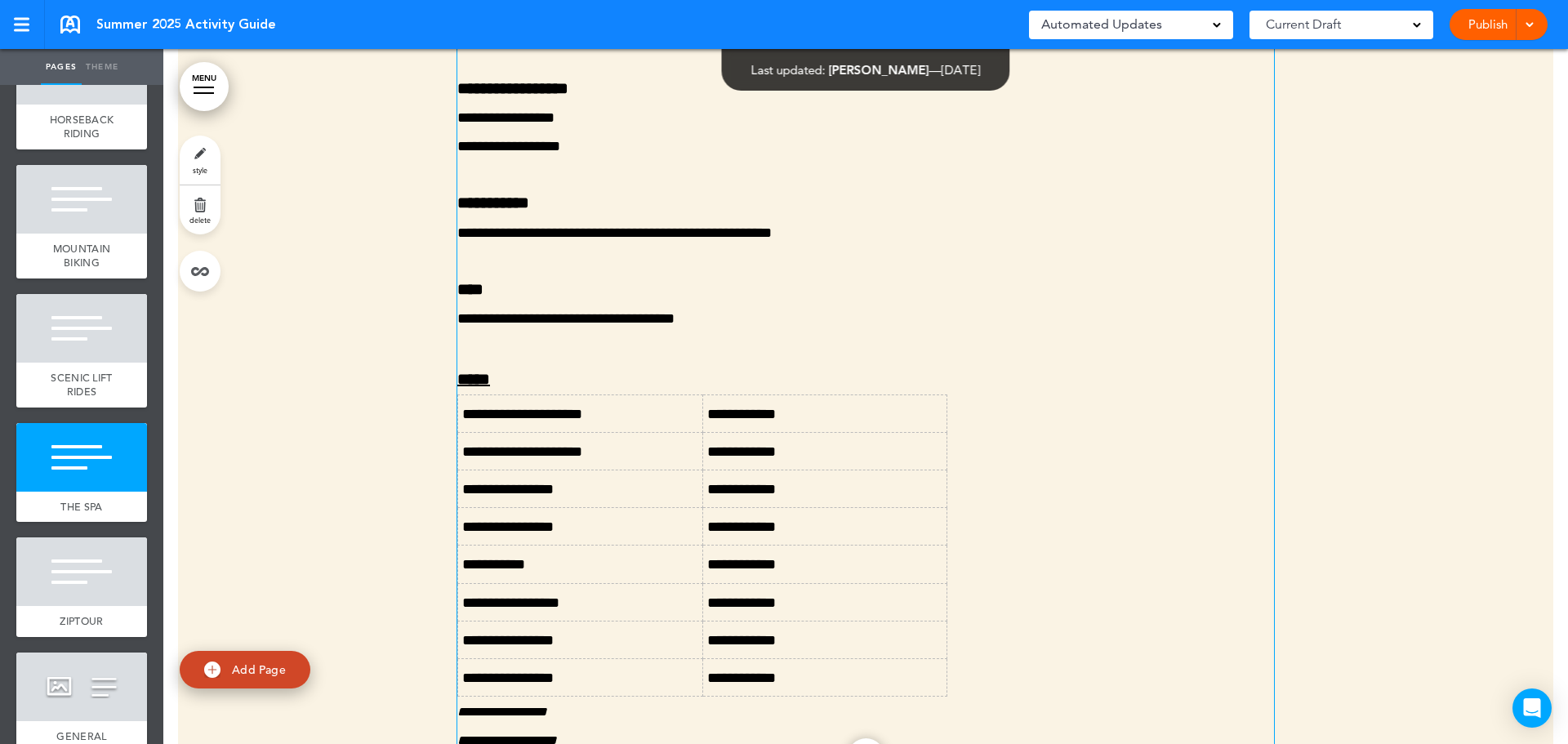
scroll to position [16597, 0]
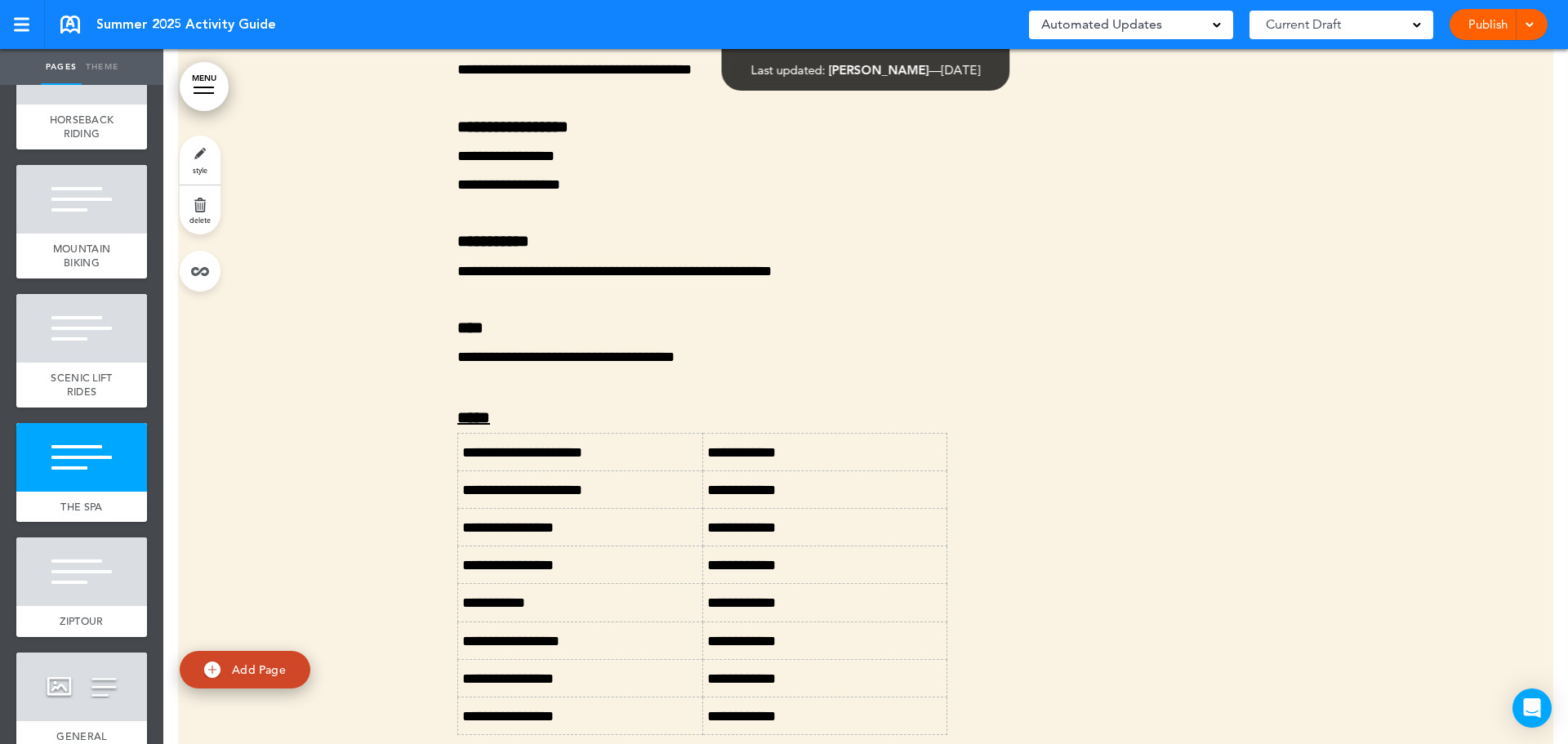
click at [1465, 35] on link "Publish" at bounding box center [1487, 25] width 51 height 31
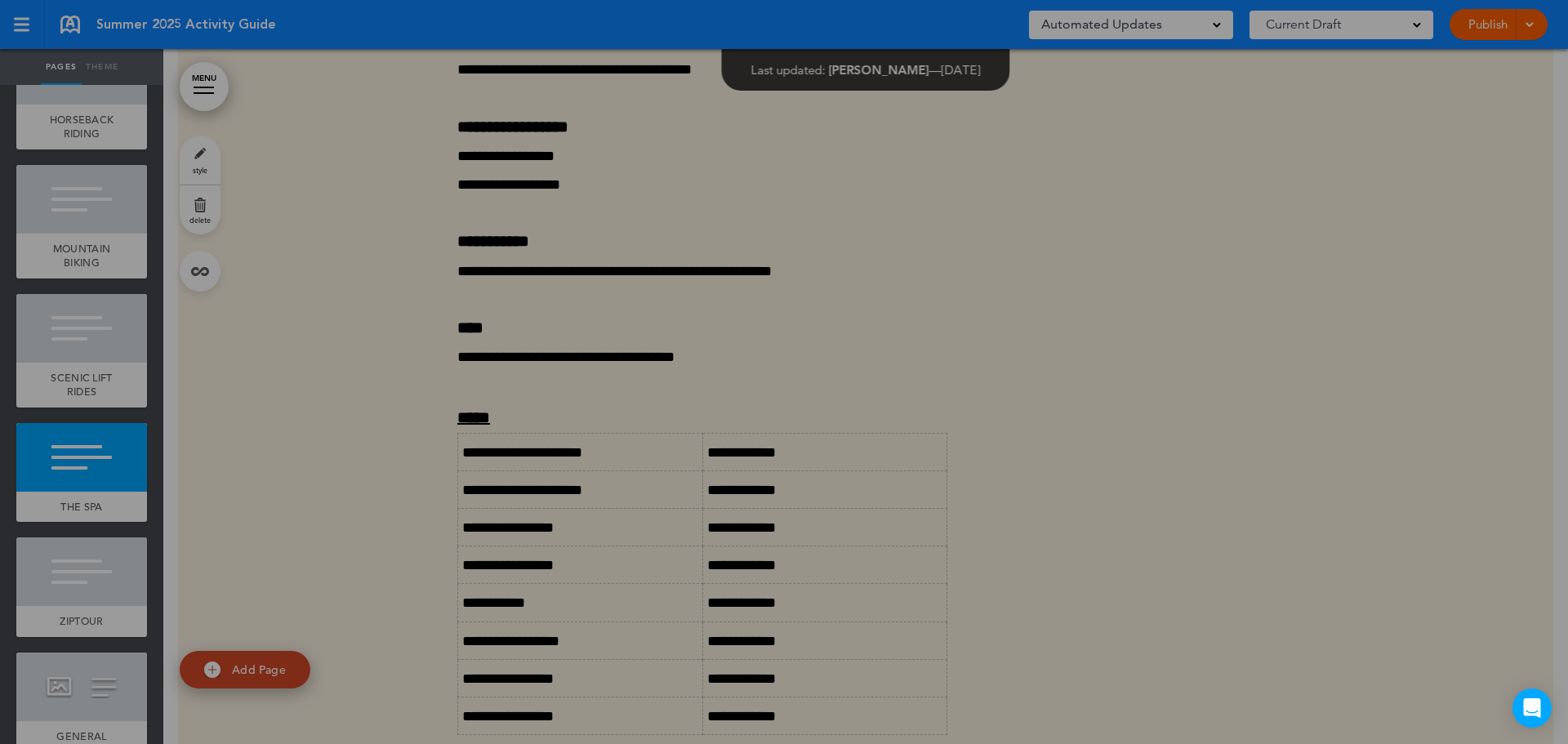
scroll to position [0, 0]
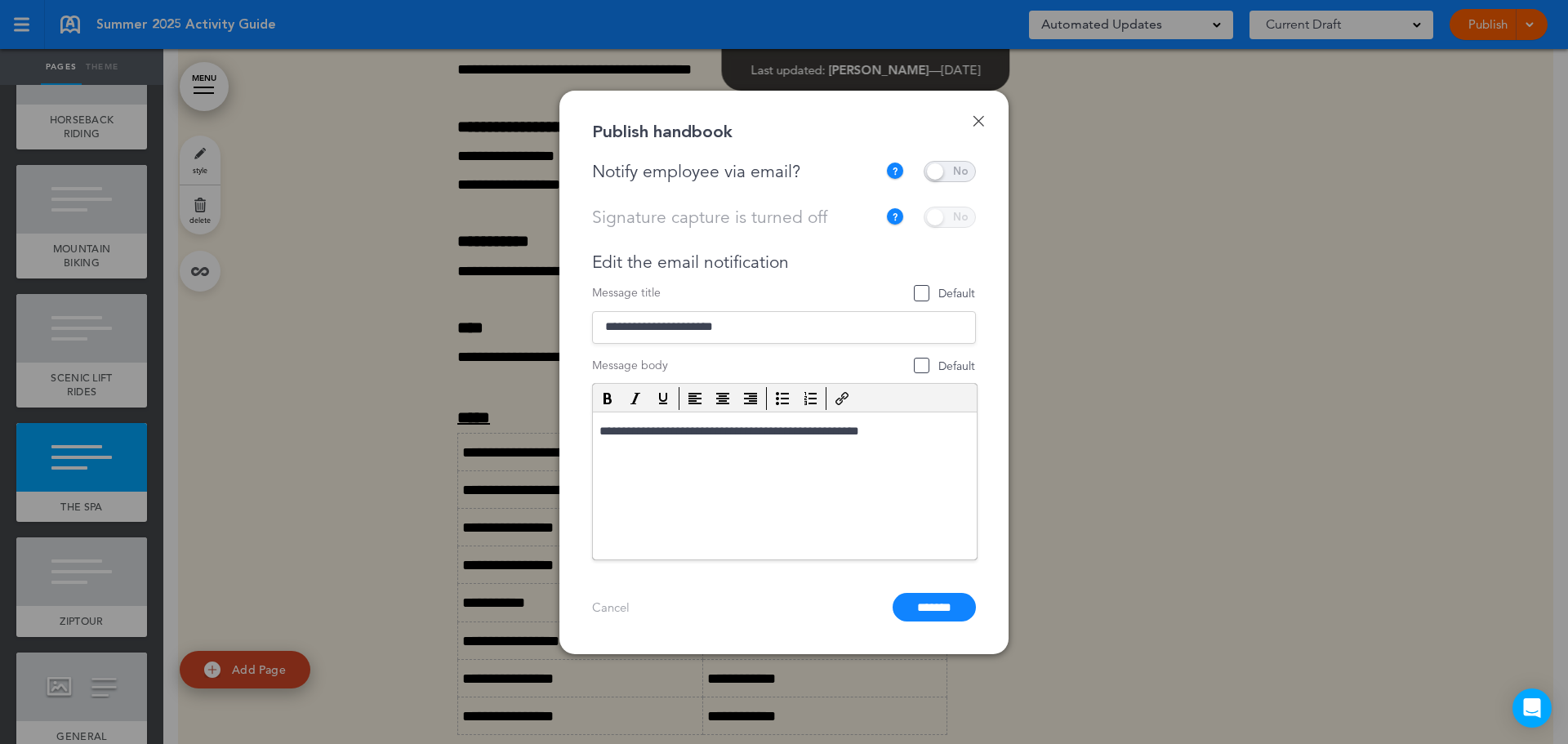
click at [951, 161] on span at bounding box center [949, 172] width 52 height 21
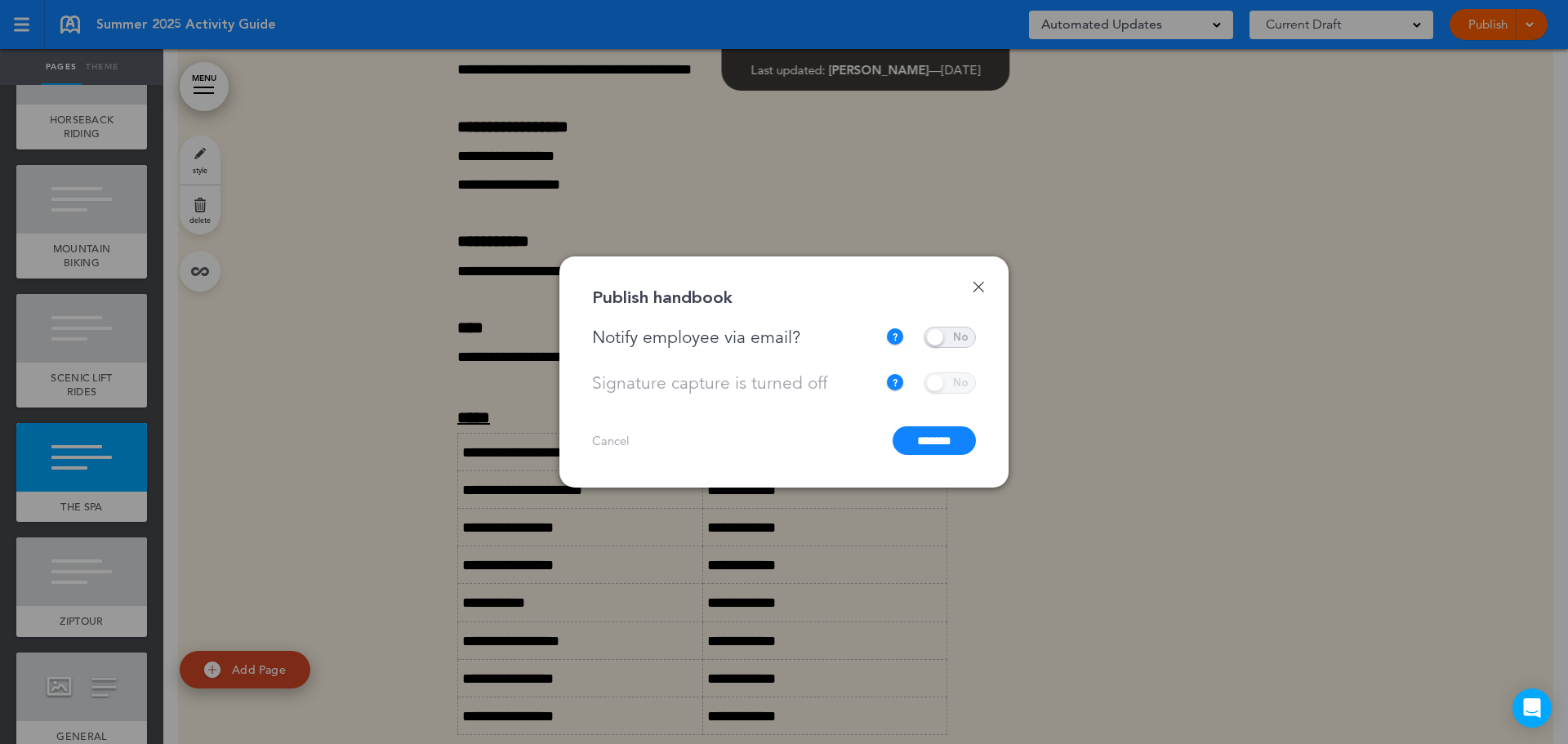
click at [942, 431] on input "*******" at bounding box center [934, 440] width 83 height 29
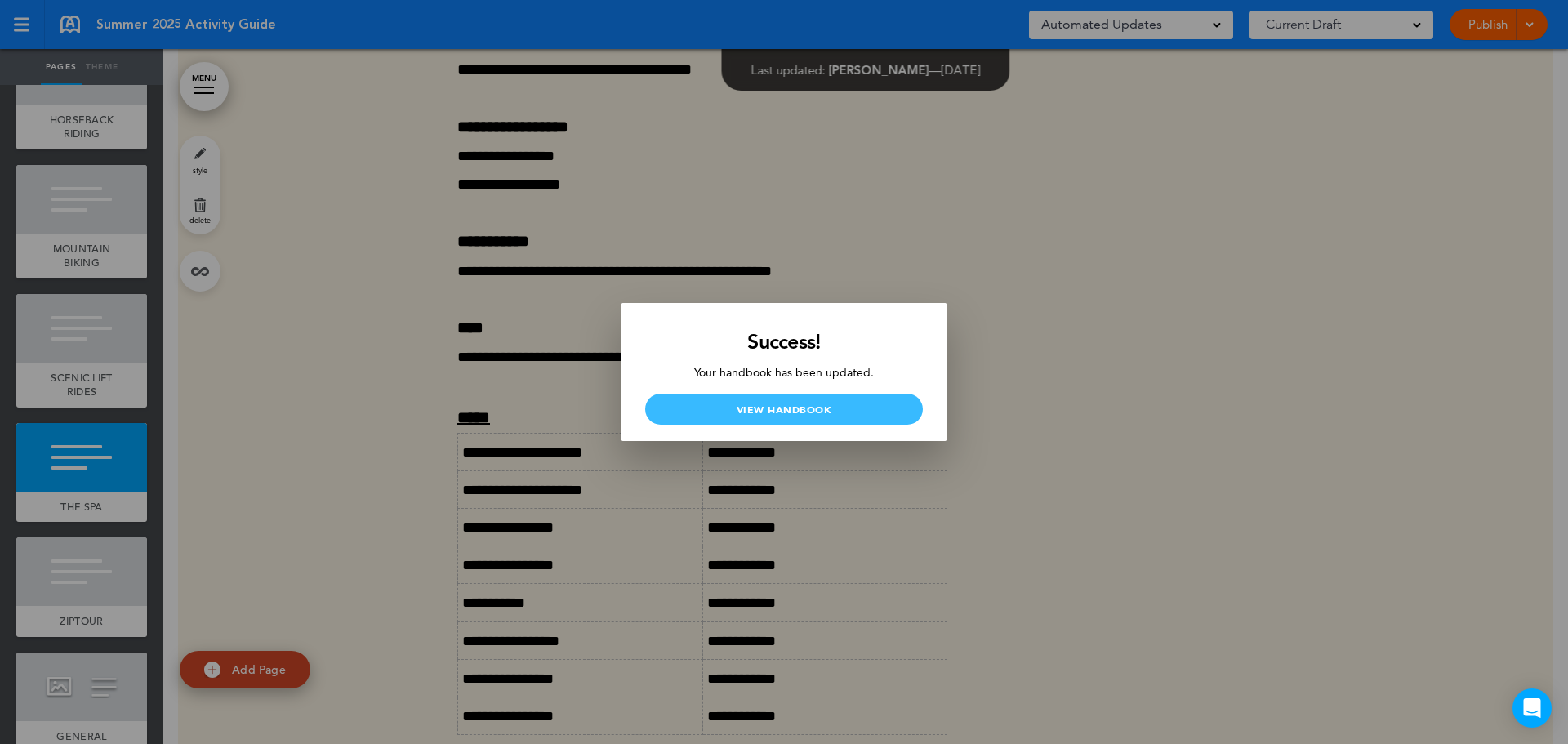
click at [881, 417] on link "View Handbook" at bounding box center [784, 409] width 278 height 31
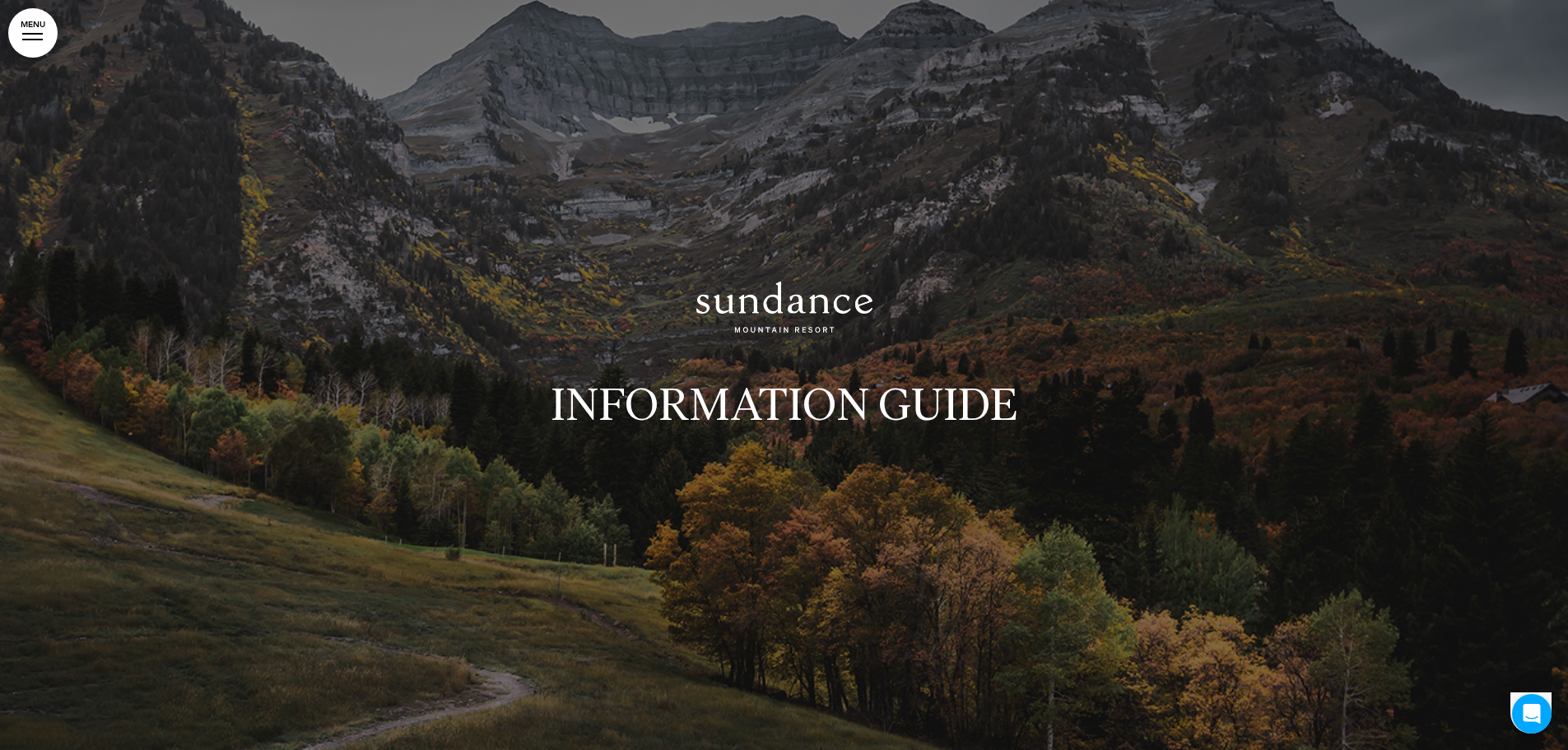
click at [46, 44] on link "MENU" at bounding box center [33, 33] width 49 height 49
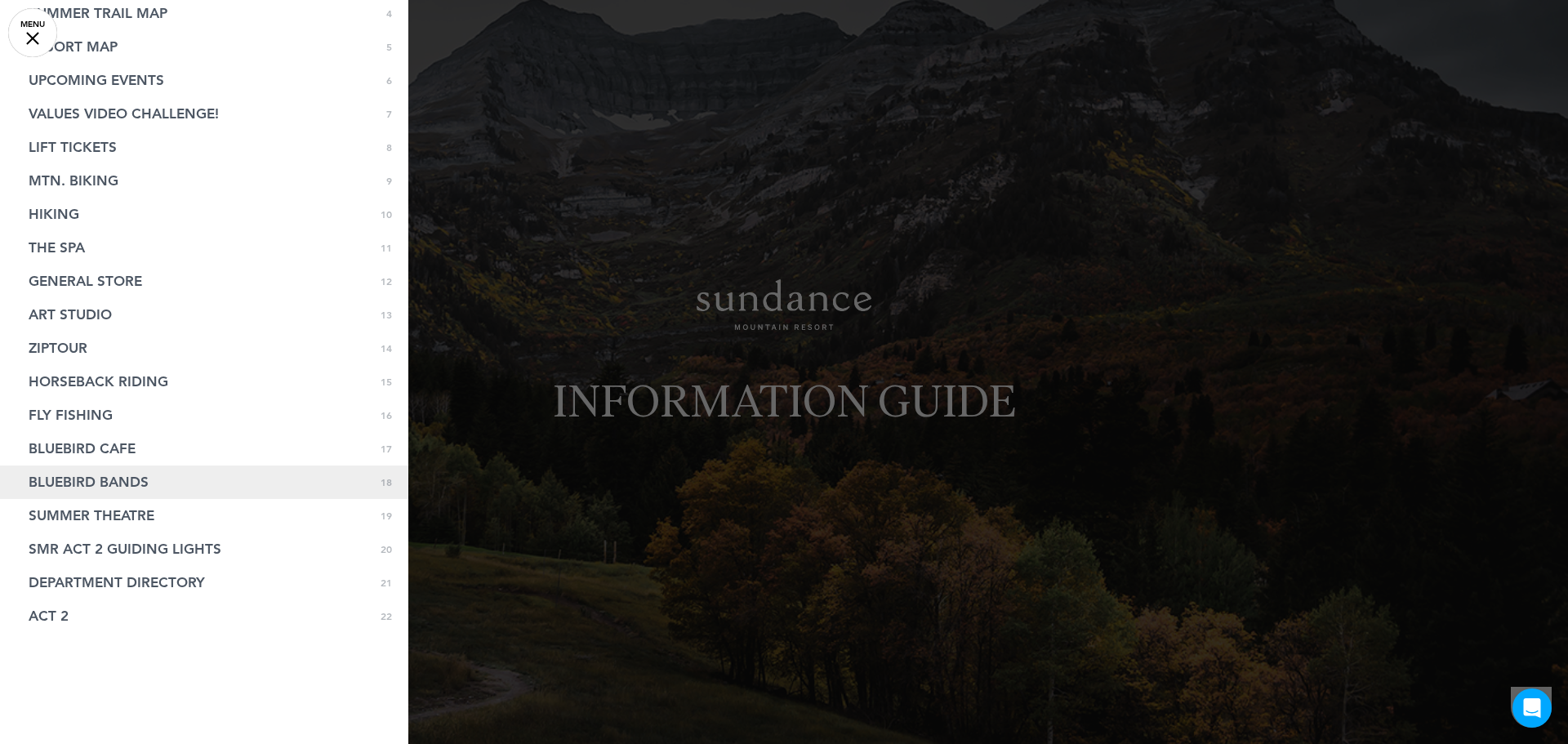
scroll to position [156, 0]
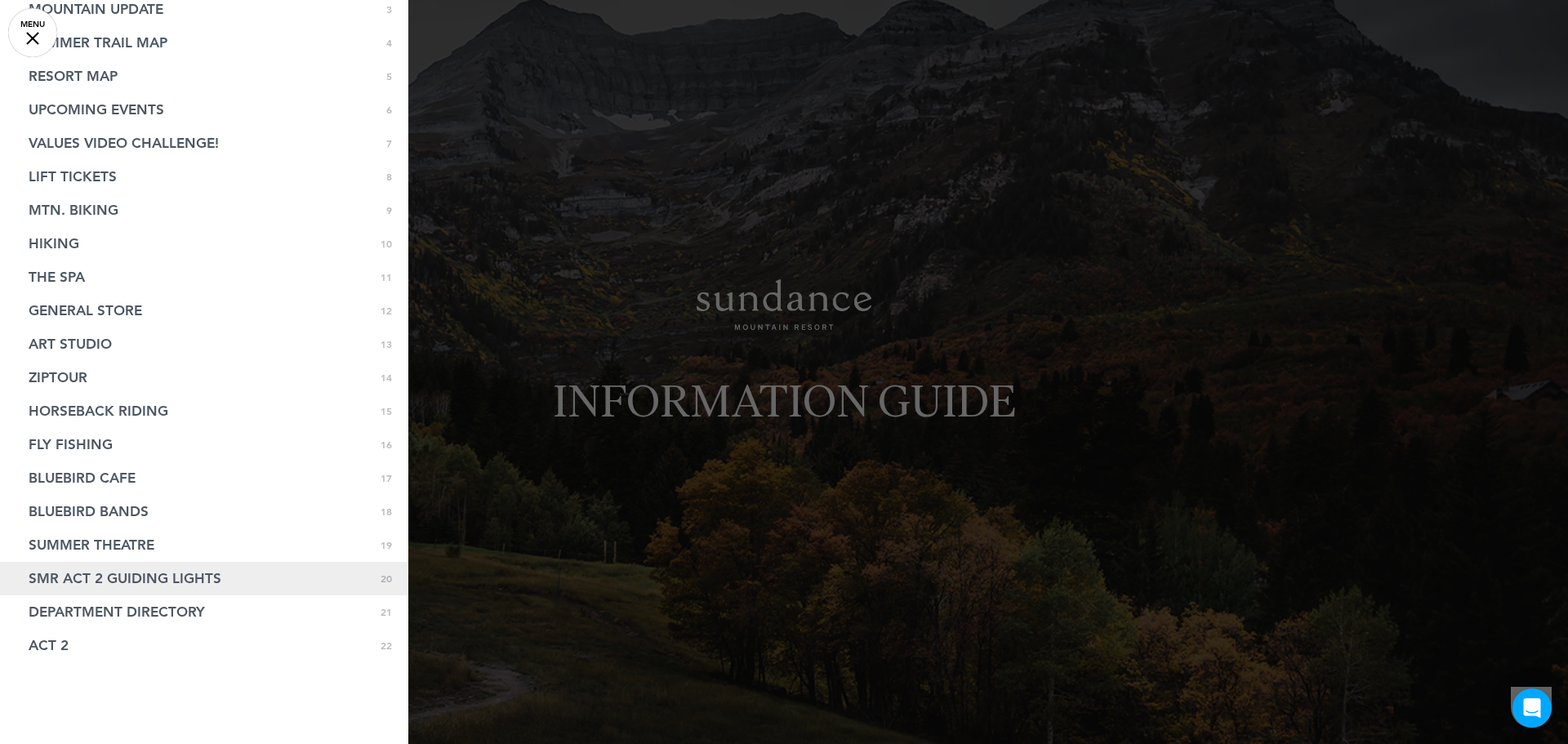
click at [269, 578] on link "SMR ACT 2 GUIDING LIGHTS 0 20" at bounding box center [204, 578] width 409 height 33
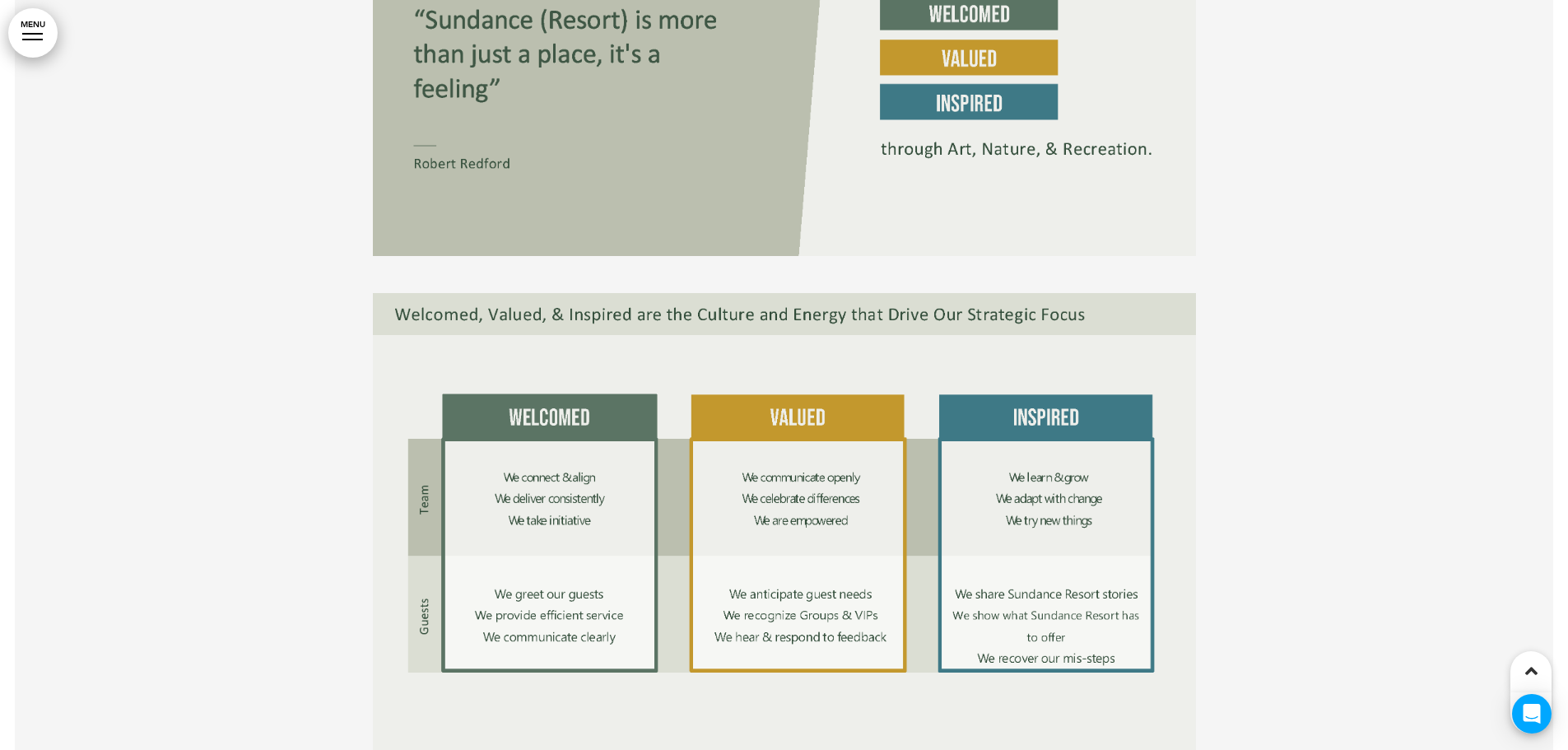
scroll to position [25008, 0]
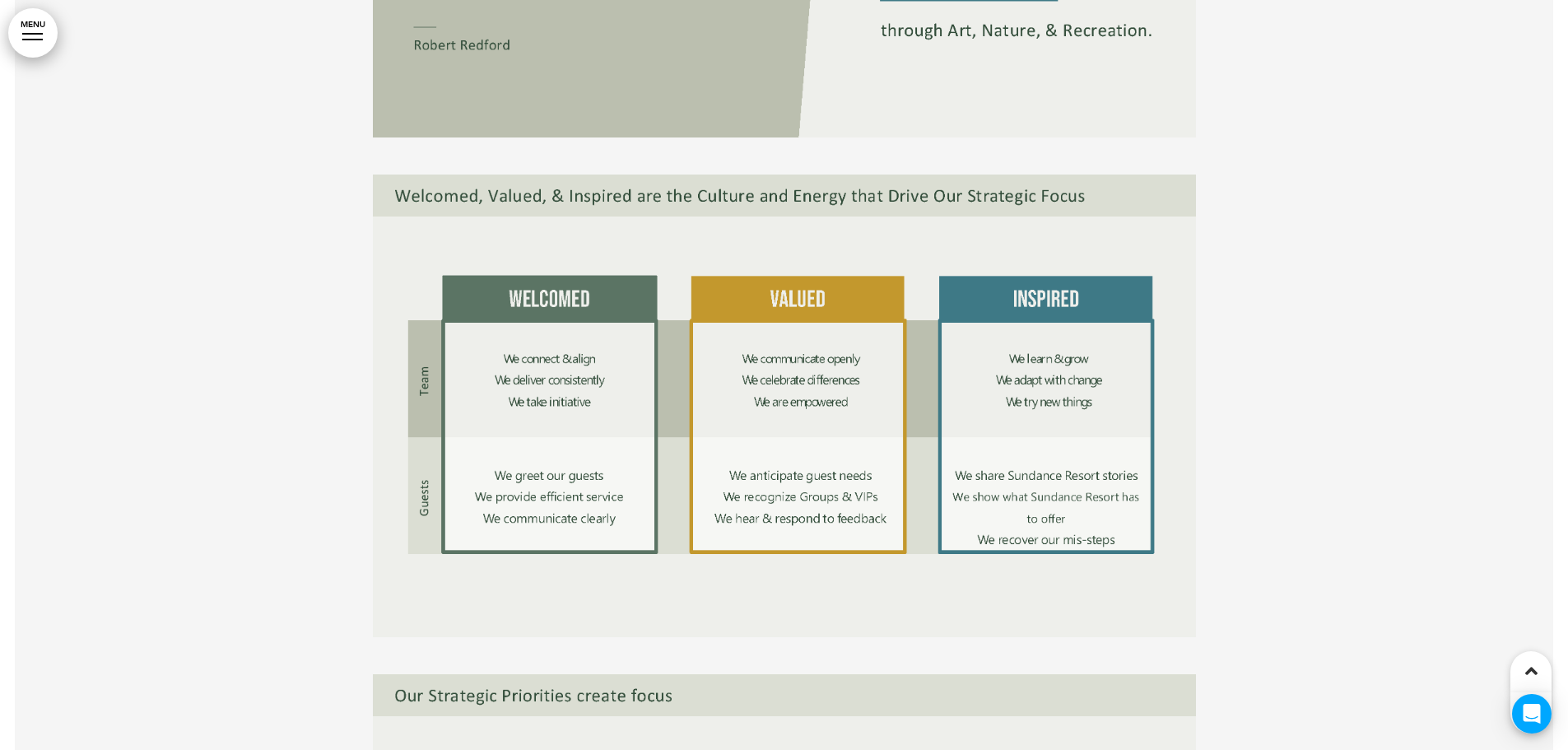
click at [53, 44] on link "MENU" at bounding box center [33, 33] width 49 height 49
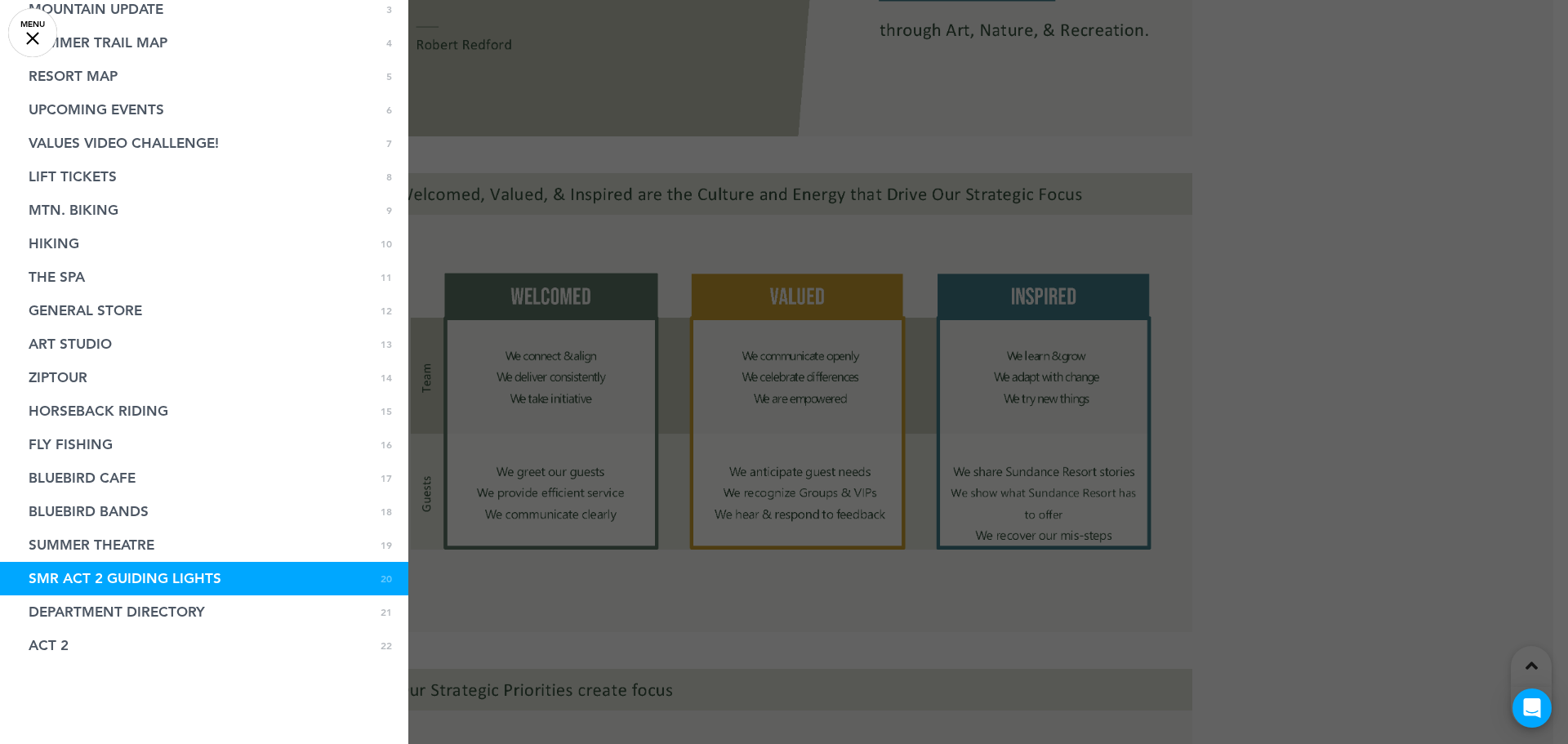
click at [42, 42] on link "MENU" at bounding box center [33, 33] width 49 height 49
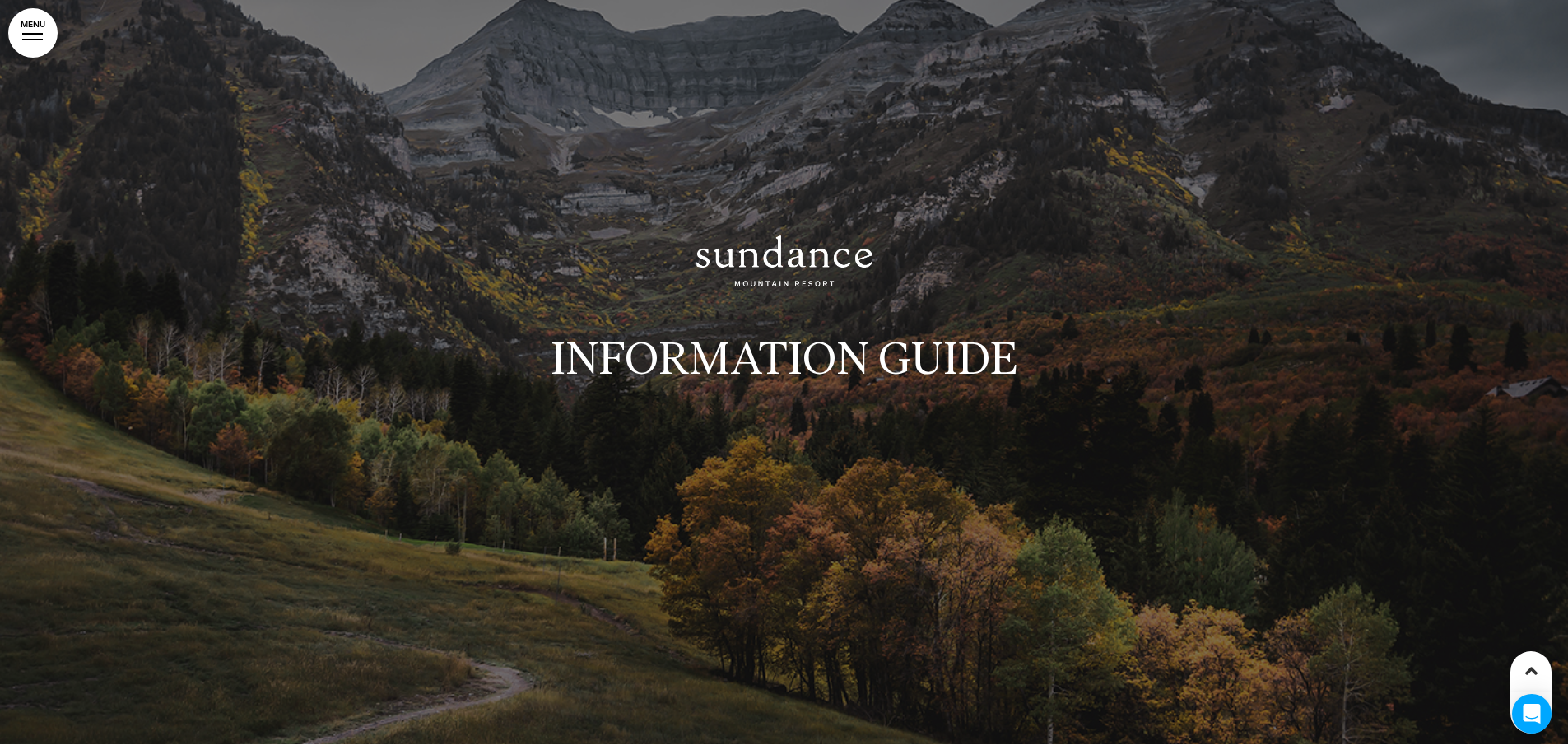
scroll to position [0, 0]
